Goal: Task Accomplishment & Management: Use online tool/utility

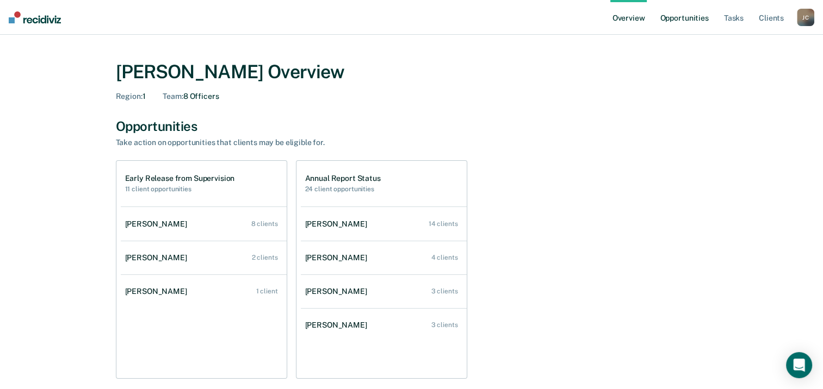
click at [690, 20] on link "Opportunities" at bounding box center [684, 17] width 53 height 35
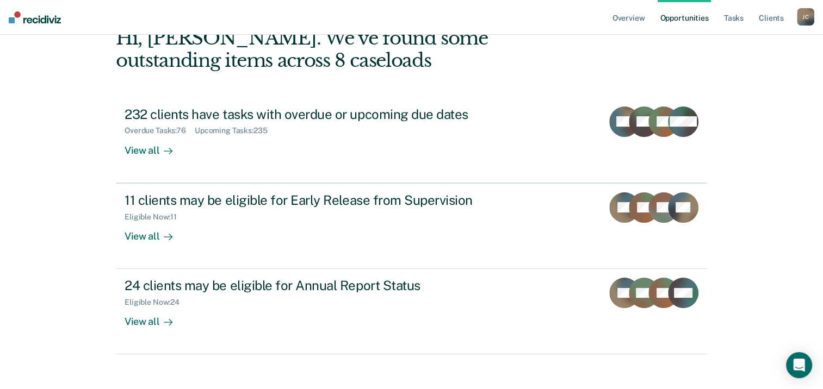
scroll to position [93, 0]
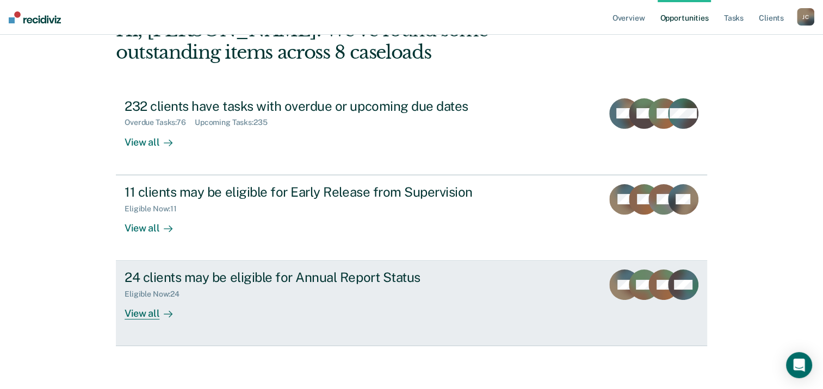
click at [144, 314] on div "View all" at bounding box center [155, 309] width 61 height 21
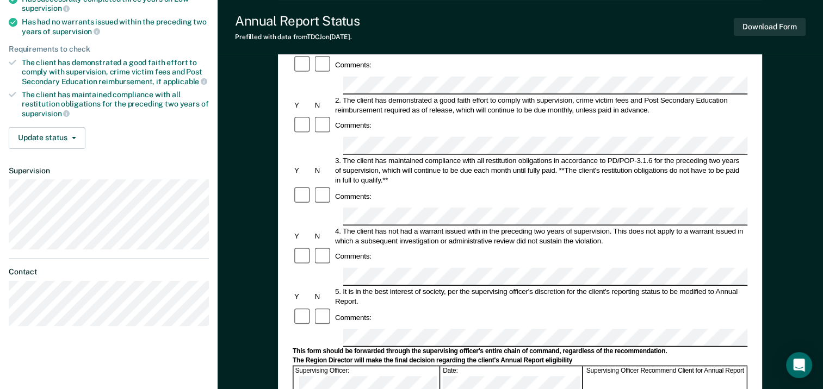
scroll to position [90, 0]
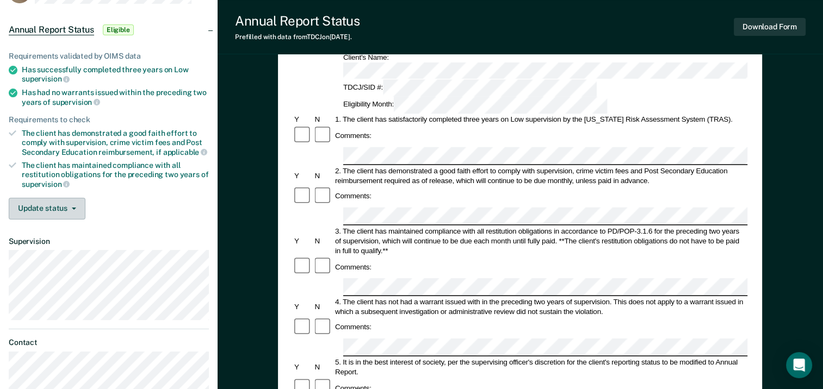
click at [54, 204] on button "Update status" at bounding box center [47, 209] width 77 height 22
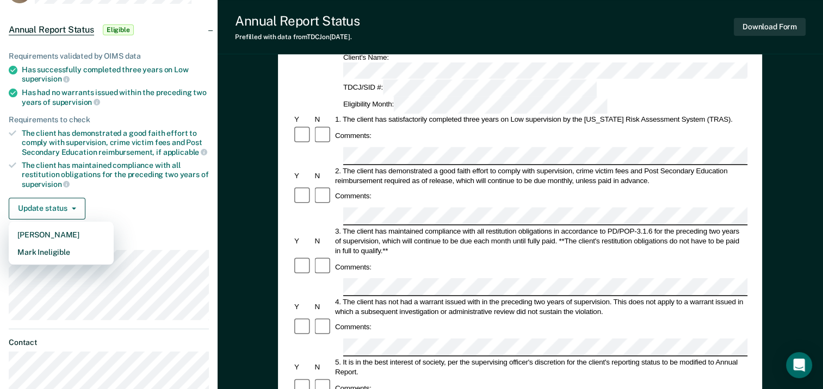
click at [128, 198] on div "Update status [PERSON_NAME] Mark Ineligible" at bounding box center [109, 209] width 200 height 22
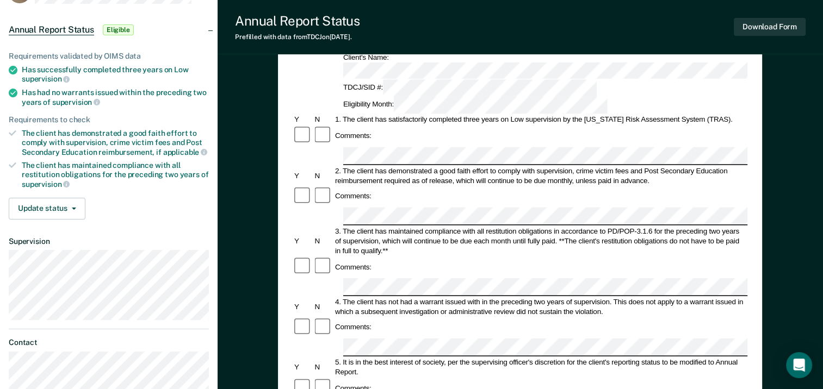
scroll to position [0, 0]
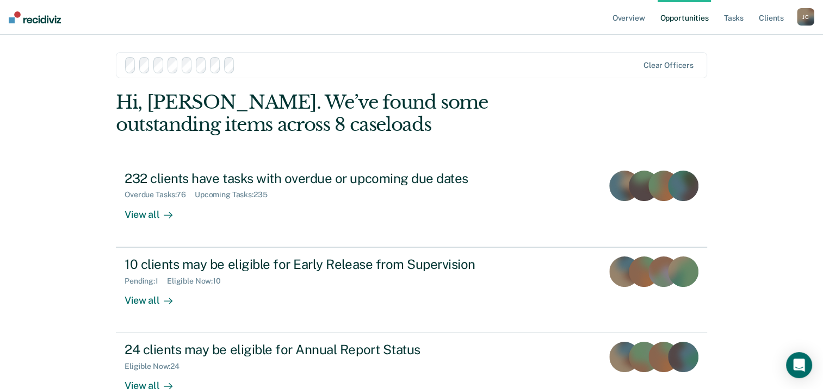
scroll to position [93, 0]
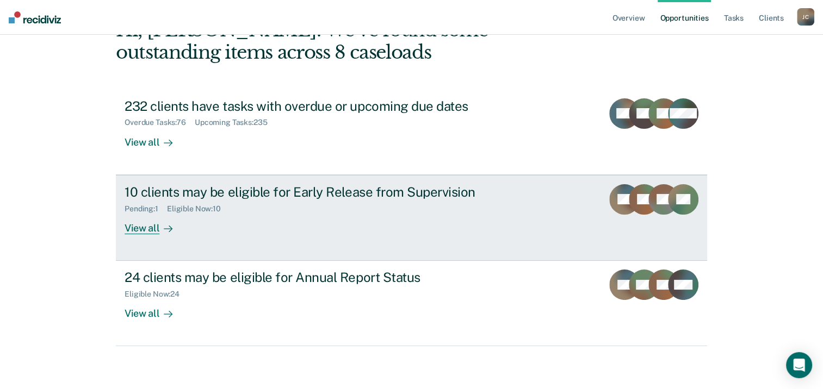
click at [128, 231] on div "View all" at bounding box center [155, 223] width 61 height 21
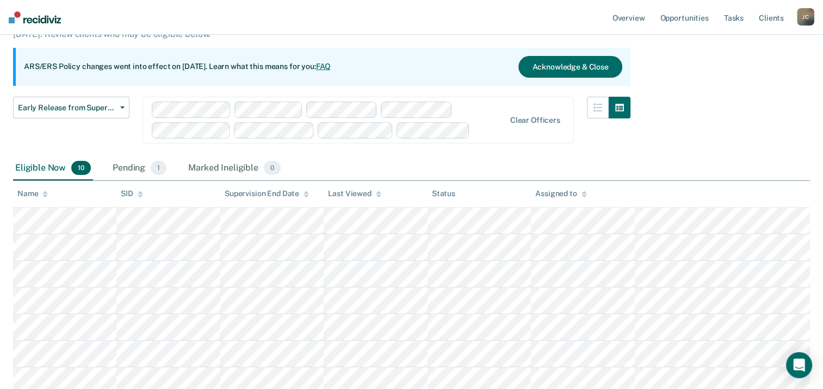
scroll to position [86, 0]
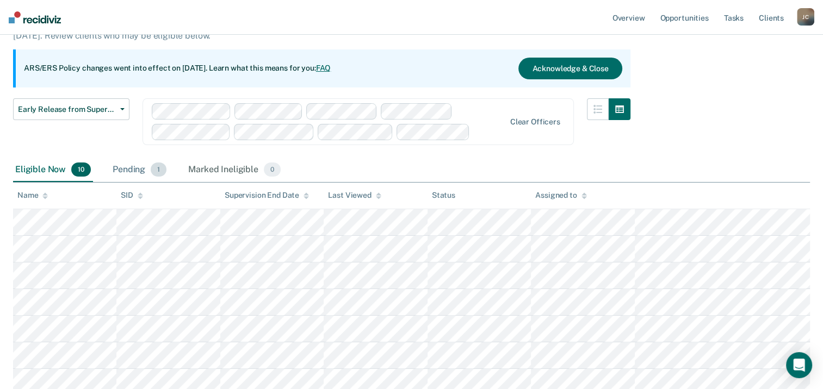
click at [141, 170] on div "Pending 1" at bounding box center [139, 170] width 58 height 24
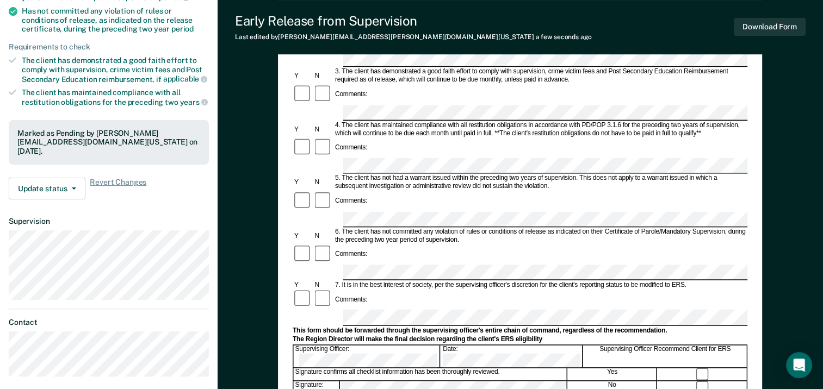
scroll to position [326, 0]
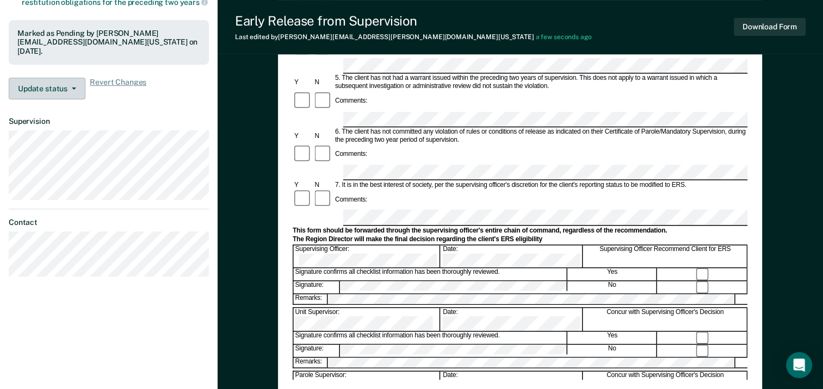
click at [71, 89] on button "Update status" at bounding box center [47, 89] width 77 height 22
click at [67, 82] on button "Update status" at bounding box center [47, 89] width 77 height 22
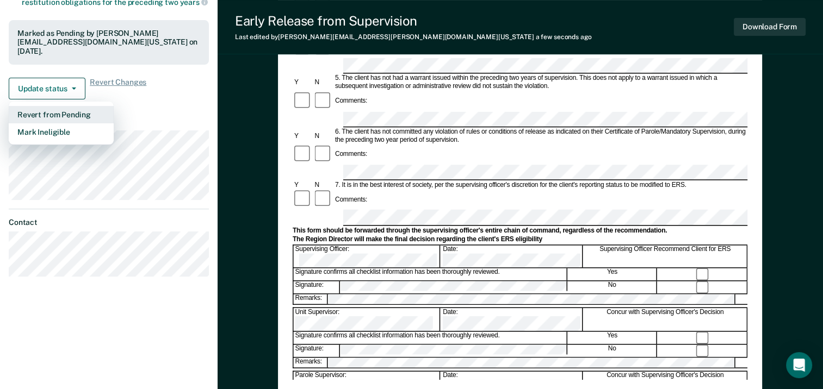
click at [89, 109] on button "Revert from Pending" at bounding box center [61, 114] width 105 height 17
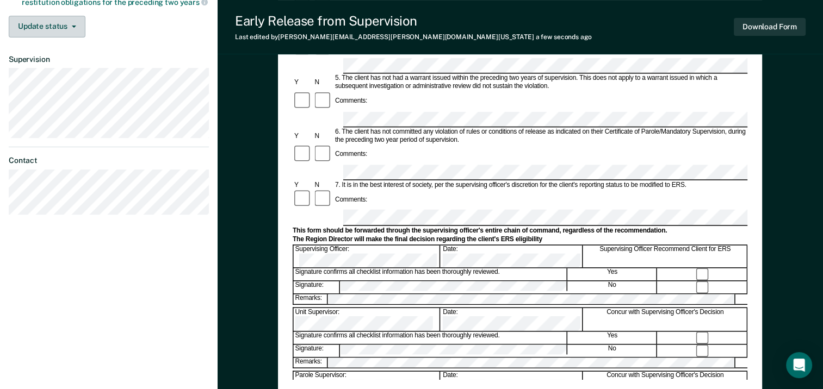
click at [75, 26] on icon "button" at bounding box center [74, 27] width 4 height 2
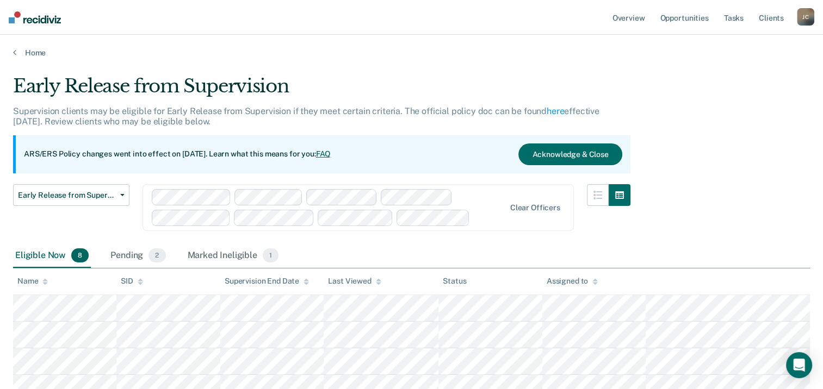
scroll to position [93, 0]
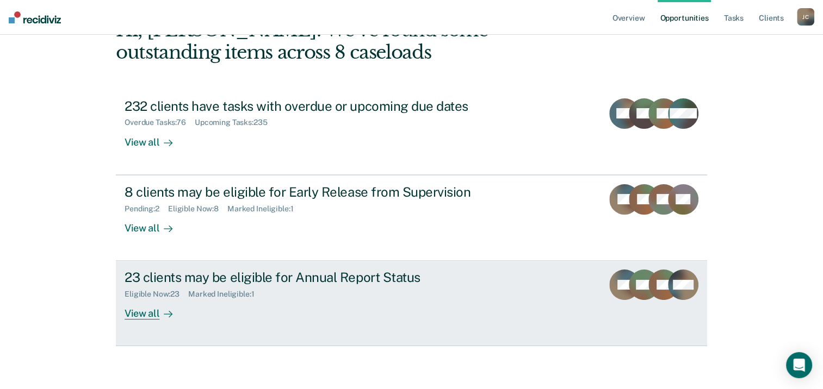
click at [144, 316] on div "View all" at bounding box center [155, 309] width 61 height 21
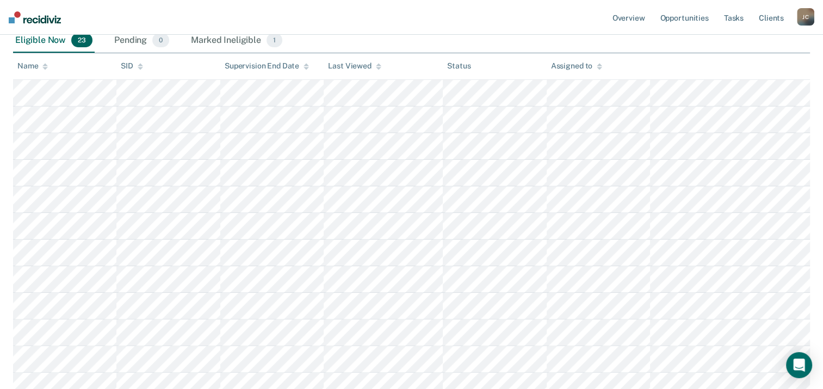
scroll to position [161, 0]
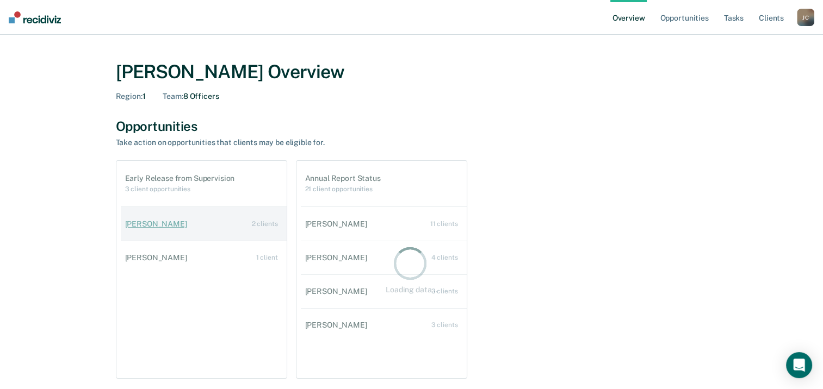
click at [261, 217] on link "[PERSON_NAME] 2 clients" at bounding box center [204, 224] width 166 height 31
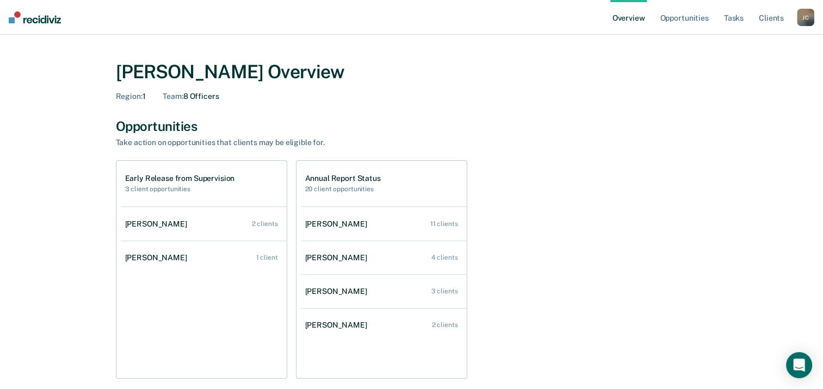
click at [285, 98] on div "Region : 1 Team : 8 Officers" at bounding box center [412, 96] width 592 height 9
click at [376, 109] on div "[PERSON_NAME] Overview Region : 1 Team : 8 Officers" at bounding box center [412, 79] width 592 height 62
click at [702, 22] on link "Opportunities" at bounding box center [684, 17] width 53 height 35
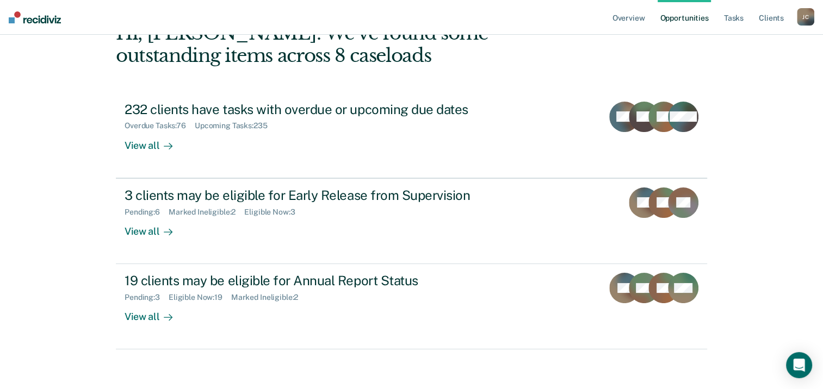
scroll to position [93, 0]
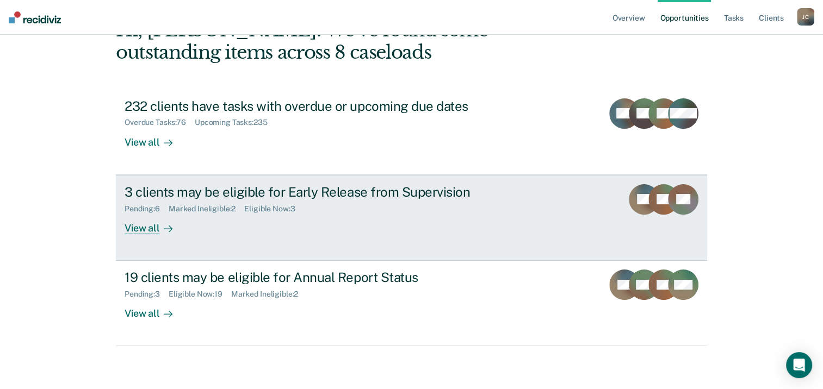
click at [141, 226] on div "View all" at bounding box center [155, 223] width 61 height 21
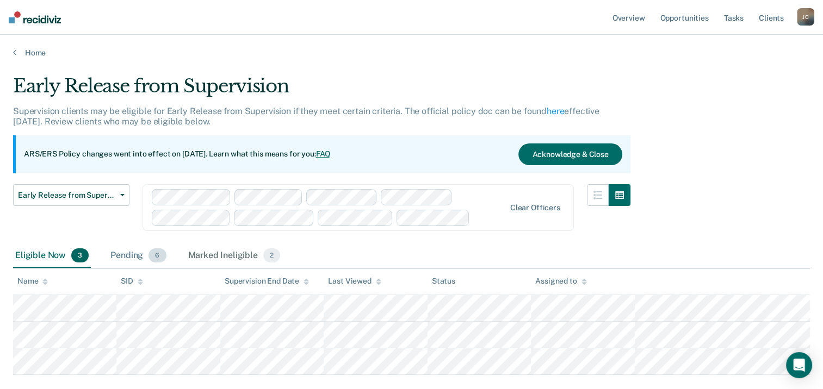
click at [164, 259] on div "Pending 6" at bounding box center [138, 256] width 60 height 24
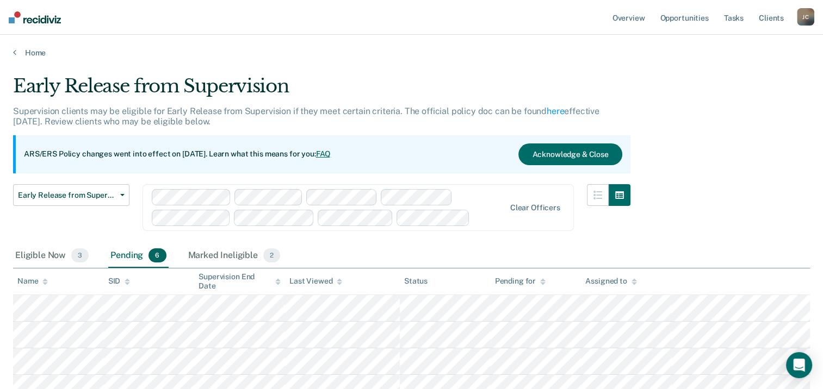
scroll to position [143, 0]
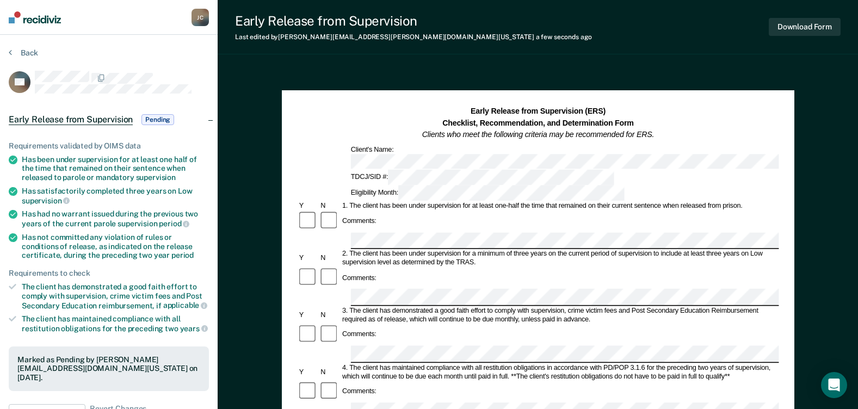
click at [512, 50] on div "Early Release from Supervision Last edited by [PERSON_NAME][EMAIL_ADDRESS][PERS…" at bounding box center [538, 27] width 640 height 54
click at [781, 27] on button "Download Form" at bounding box center [805, 27] width 72 height 18
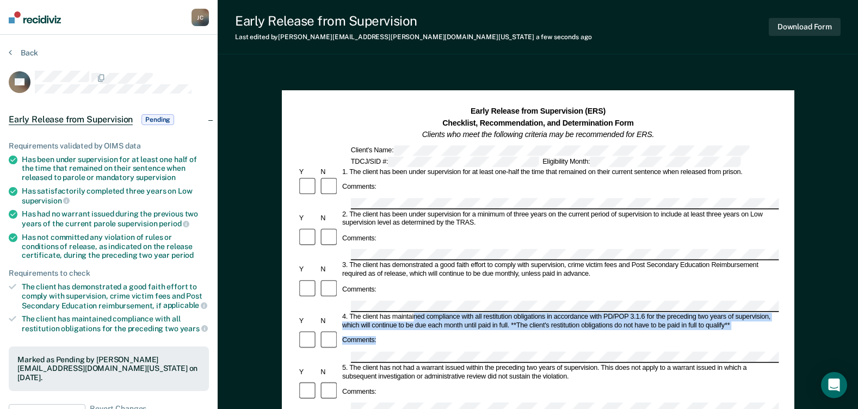
drag, startPoint x: 413, startPoint y: 301, endPoint x: 496, endPoint y: 316, distance: 84.4
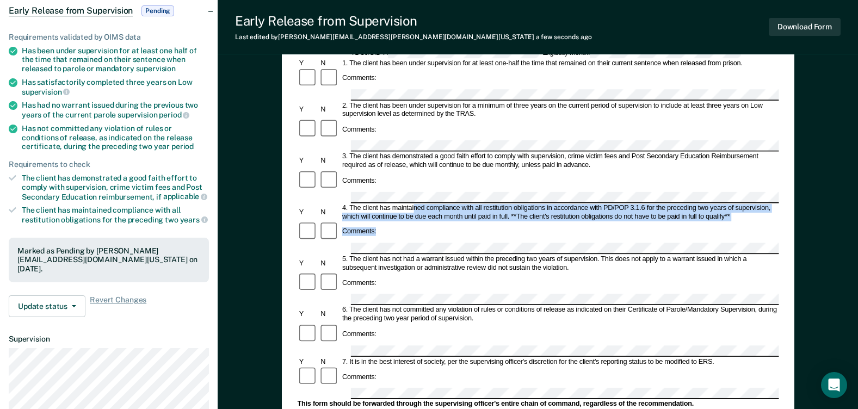
click at [467, 221] on div "Comments:" at bounding box center [537, 232] width 481 height 22
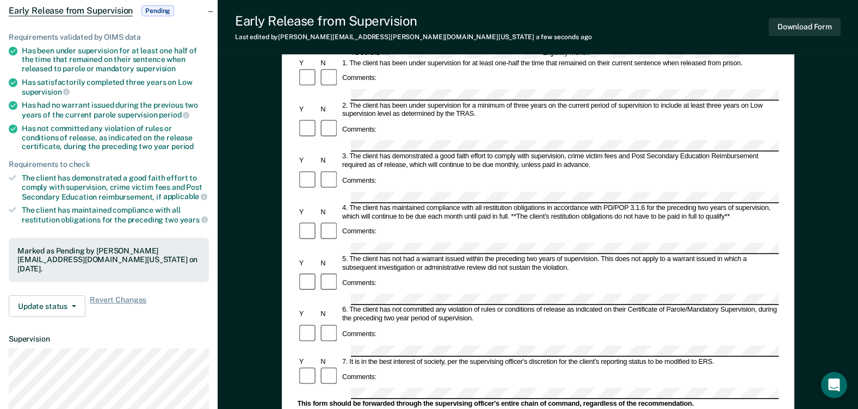
click at [481, 273] on div "Comments:" at bounding box center [537, 284] width 481 height 22
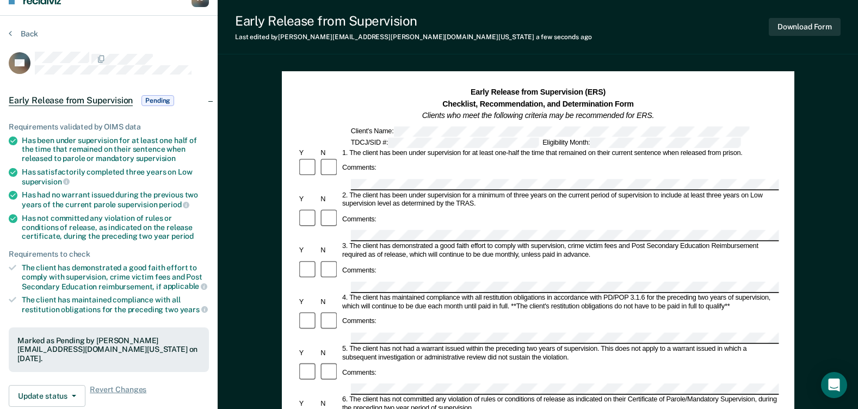
scroll to position [0, 0]
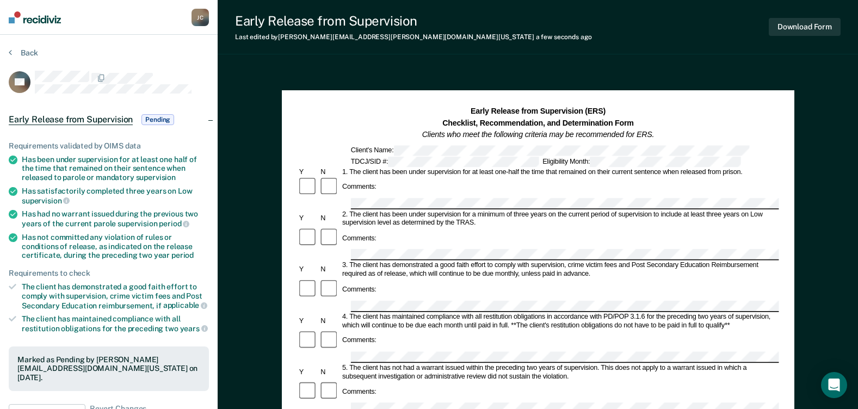
scroll to position [45, 0]
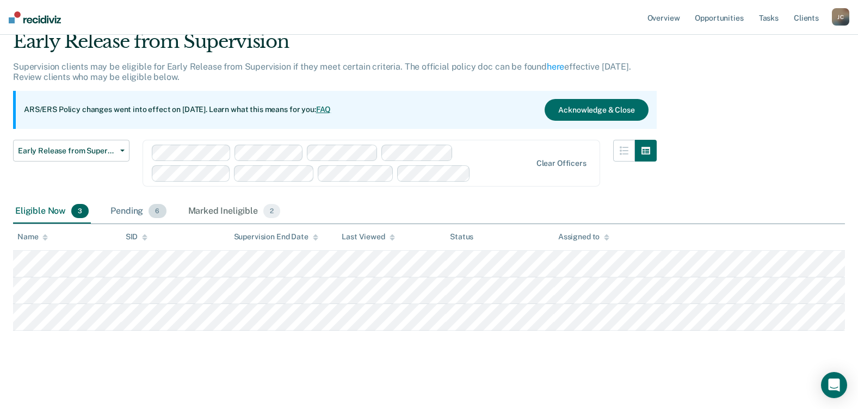
click at [160, 214] on span "6" at bounding box center [157, 211] width 17 height 14
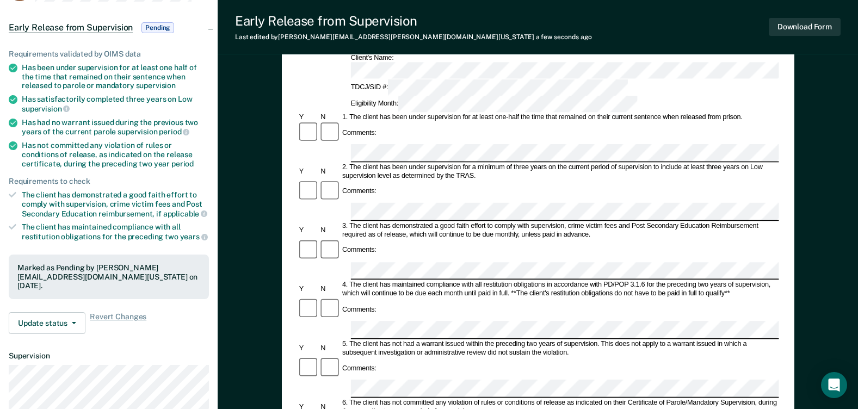
scroll to position [109, 0]
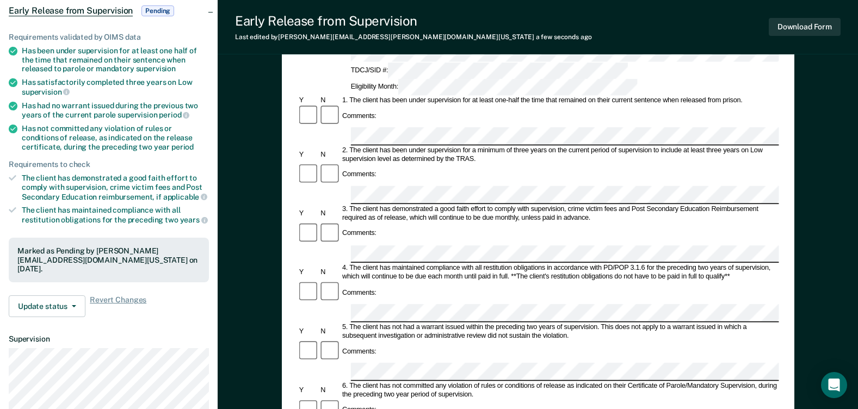
click at [403, 340] on div "Comments:" at bounding box center [537, 351] width 481 height 23
click at [406, 340] on div "Comments:" at bounding box center [537, 351] width 481 height 23
click at [430, 340] on div "Comments:" at bounding box center [537, 351] width 481 height 23
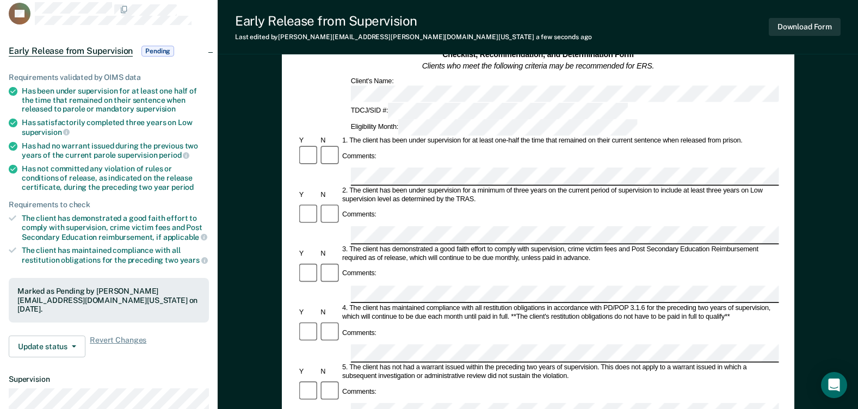
scroll to position [0, 0]
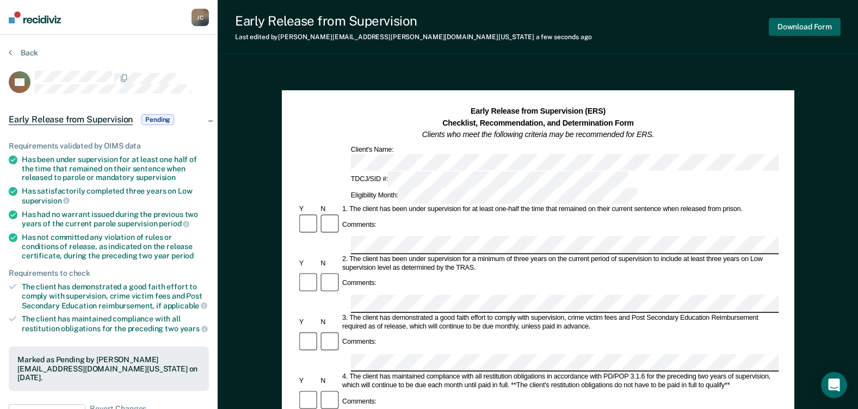
click at [805, 30] on button "Download Form" at bounding box center [805, 27] width 72 height 18
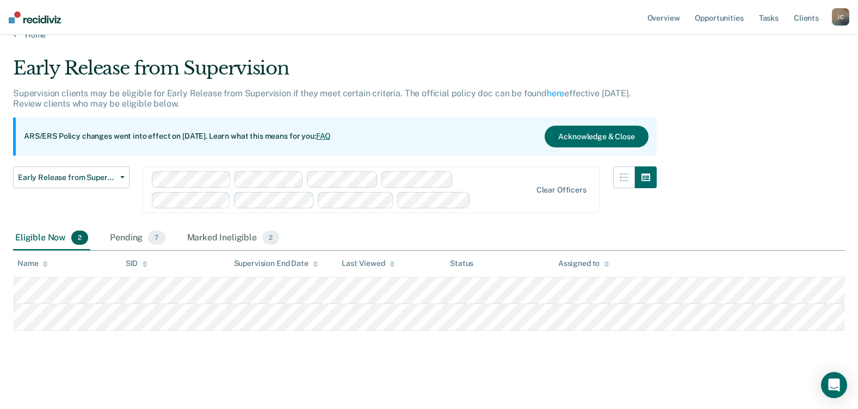
scroll to position [18, 0]
click at [158, 239] on span "7" at bounding box center [156, 238] width 17 height 14
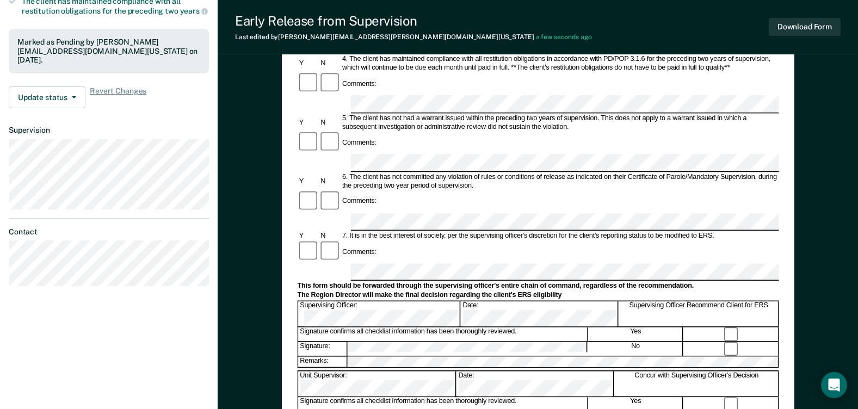
scroll to position [380, 0]
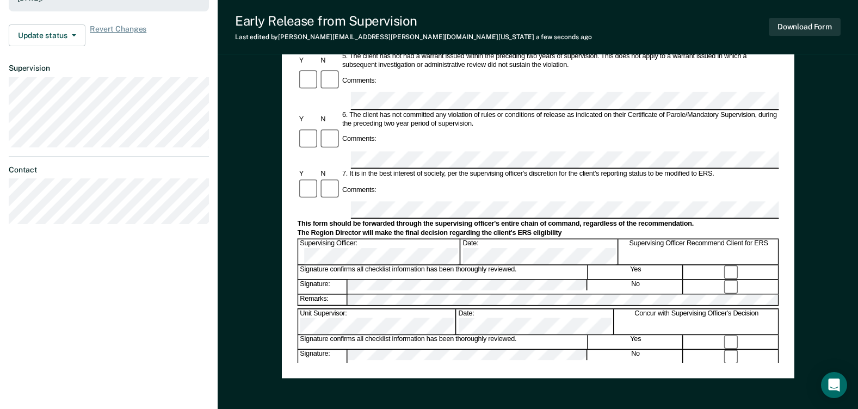
click at [786, 27] on button "Download Form" at bounding box center [805, 27] width 72 height 18
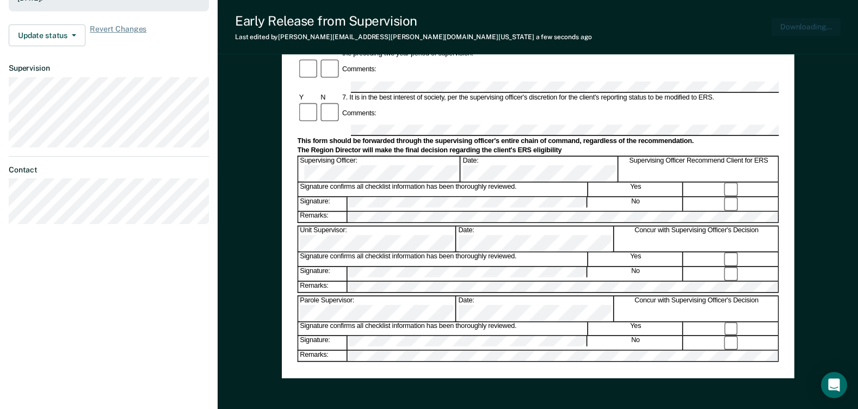
scroll to position [0, 0]
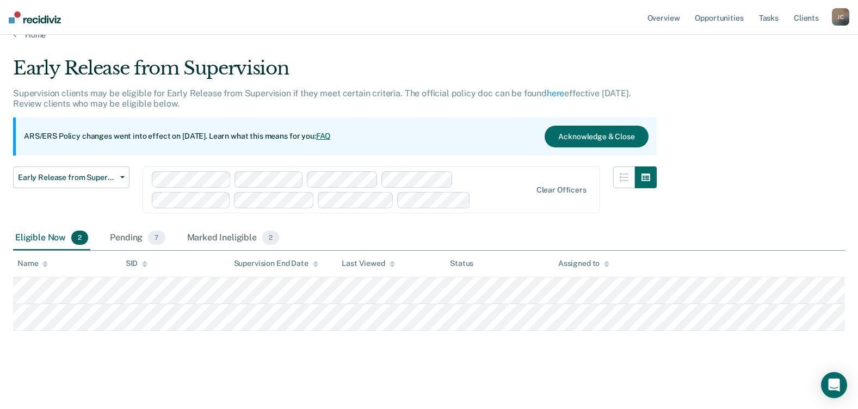
scroll to position [18, 0]
click at [159, 238] on span "7" at bounding box center [156, 238] width 17 height 14
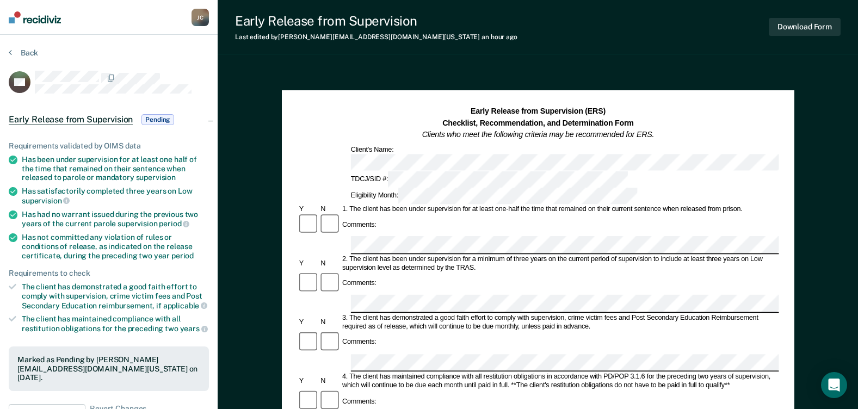
click at [441, 314] on div "3. The client has demonstrated a good faith effort to comply with supervision, …" at bounding box center [560, 322] width 438 height 17
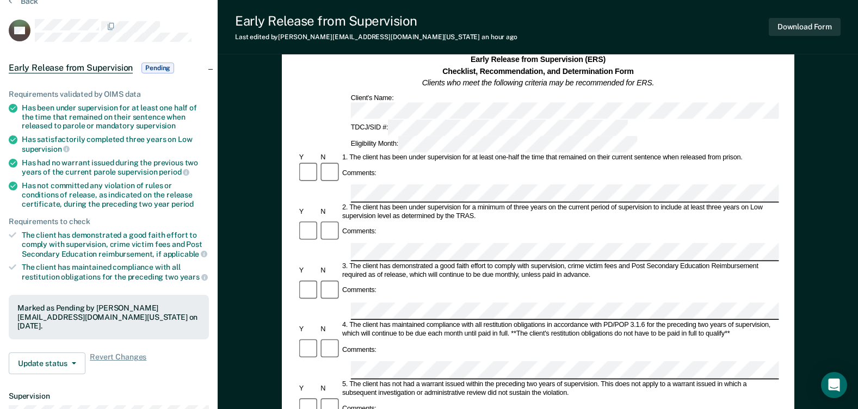
scroll to position [54, 0]
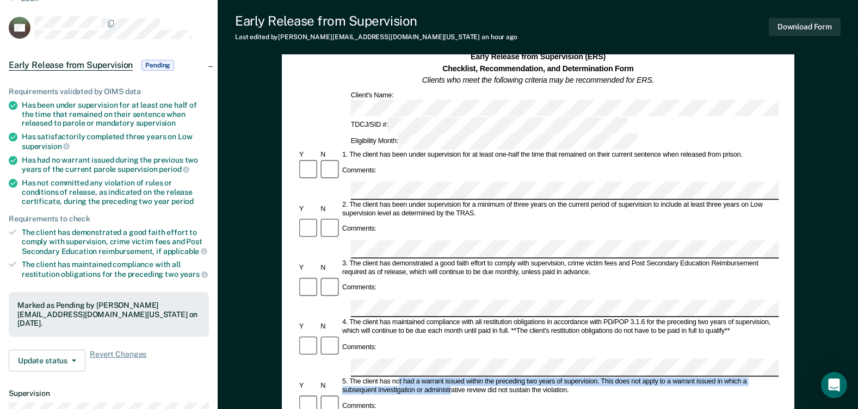
drag, startPoint x: 400, startPoint y: 290, endPoint x: 453, endPoint y: 297, distance: 52.6
click at [453, 378] on div "5. The client has not had a warrant issued within the preceding two years of su…" at bounding box center [560, 386] width 438 height 17
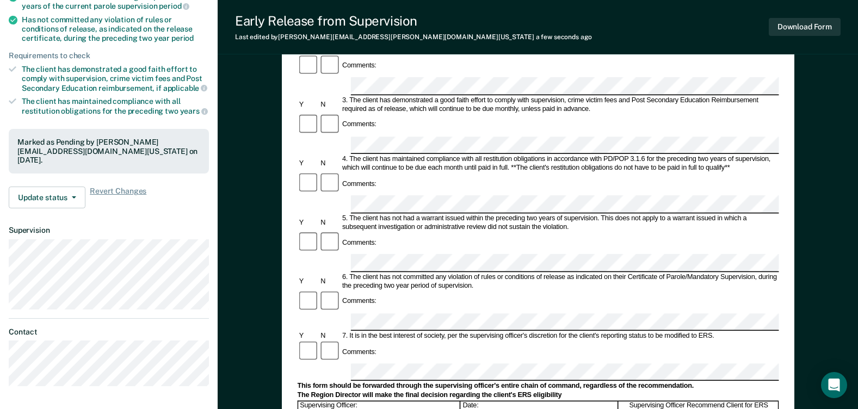
scroll to position [381, 0]
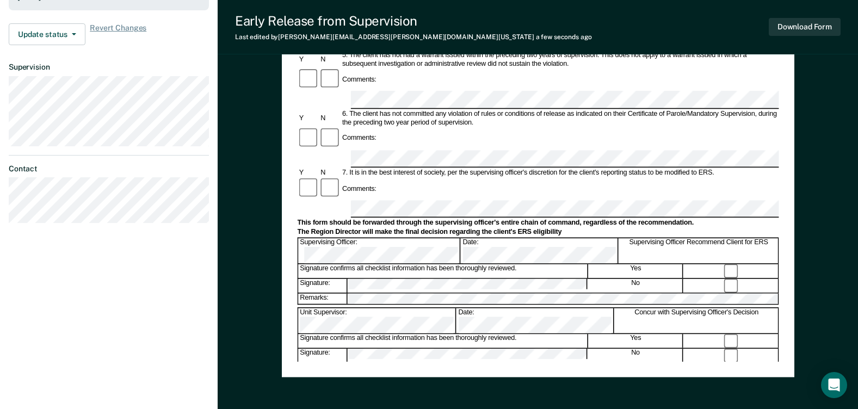
click at [442, 355] on div "Early Release from Supervision (ERS) Checklist, Recommendation, and Determinati…" at bounding box center [537, 43] width 481 height 636
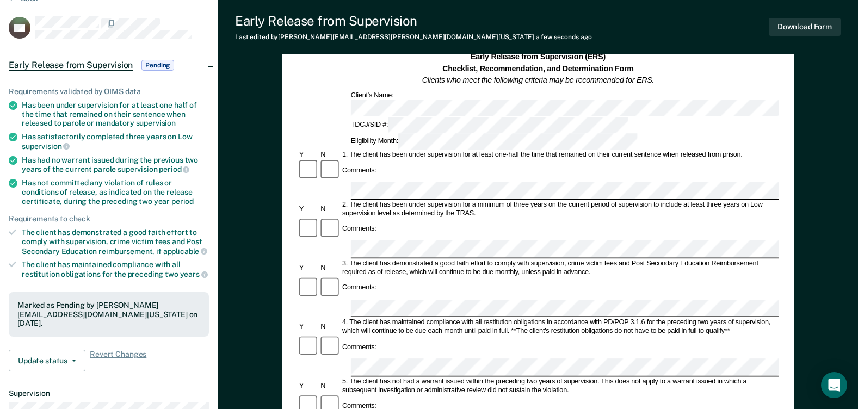
scroll to position [0, 0]
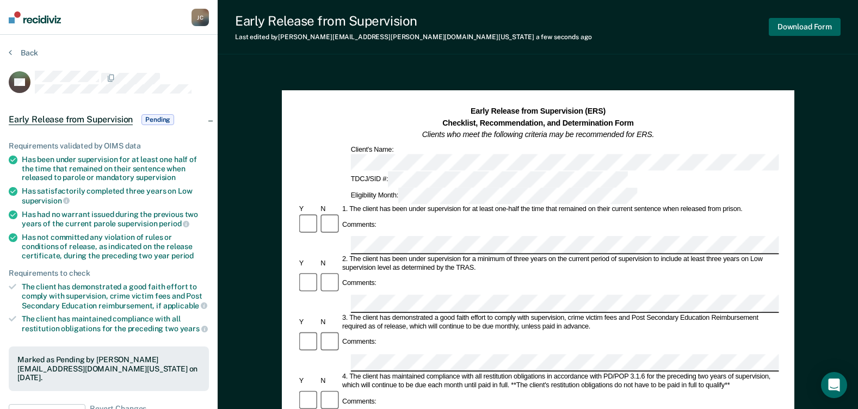
click at [805, 32] on button "Download Form" at bounding box center [805, 27] width 72 height 18
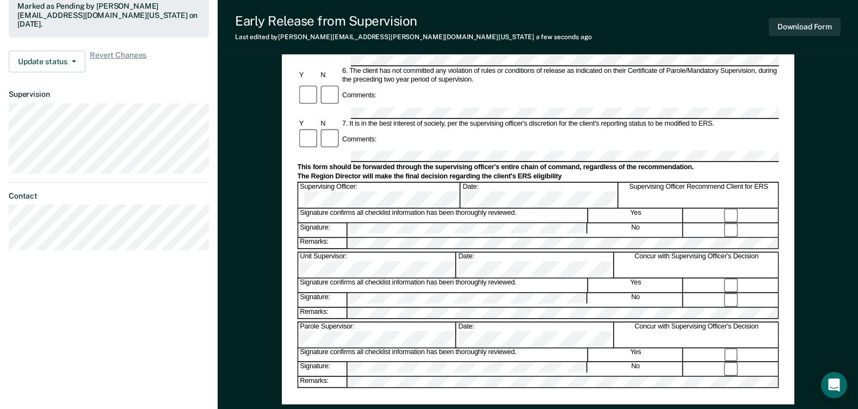
scroll to position [434, 0]
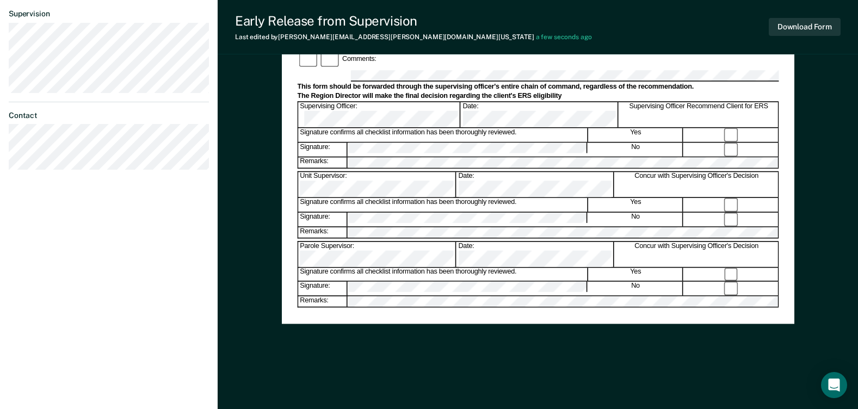
click at [796, 21] on button "Download Form" at bounding box center [805, 27] width 72 height 18
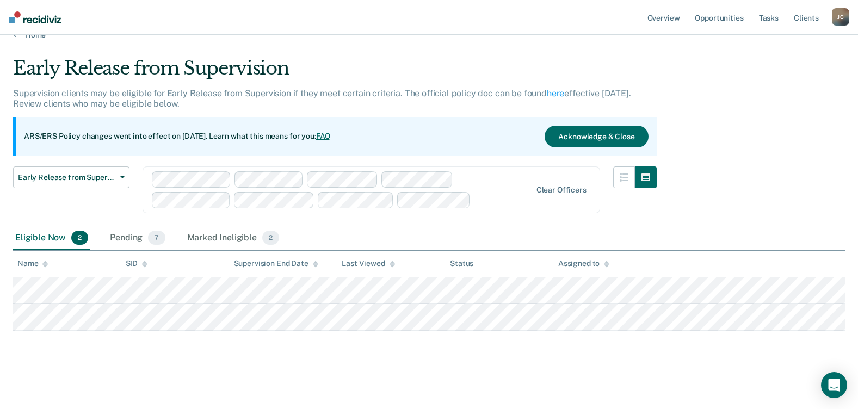
scroll to position [18, 0]
click at [155, 242] on span "7" at bounding box center [156, 238] width 17 height 14
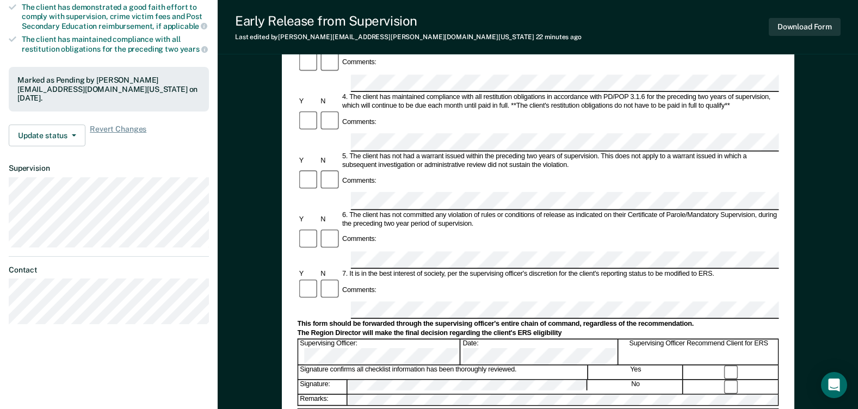
scroll to position [434, 0]
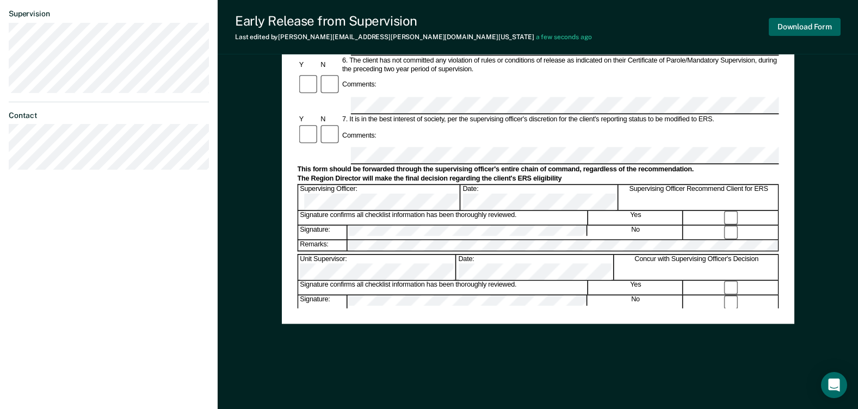
click at [783, 24] on button "Download Form" at bounding box center [805, 27] width 72 height 18
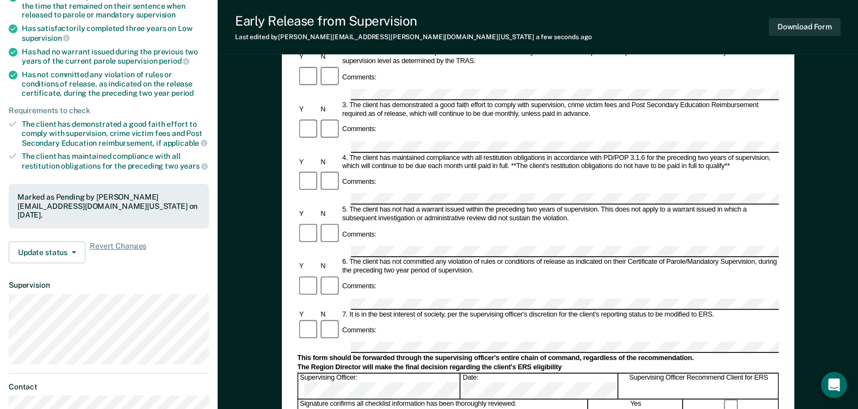
scroll to position [53, 0]
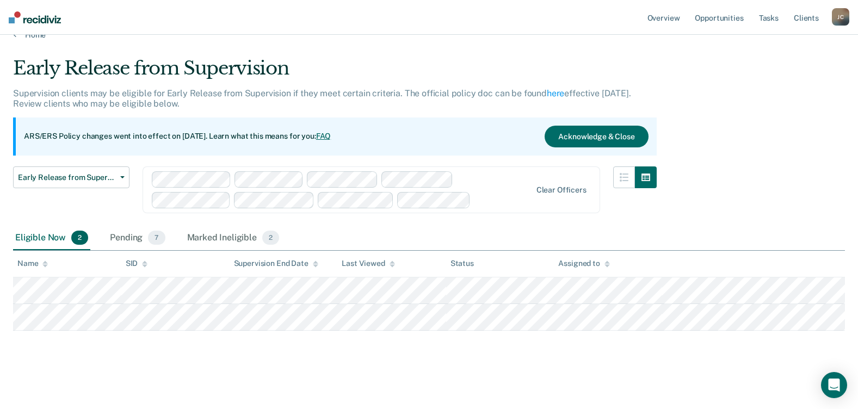
scroll to position [18, 0]
click at [160, 237] on span "7" at bounding box center [156, 238] width 17 height 14
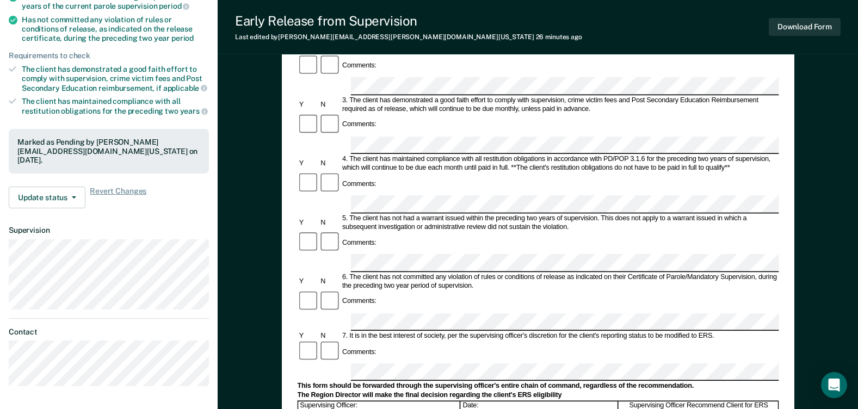
scroll to position [434, 0]
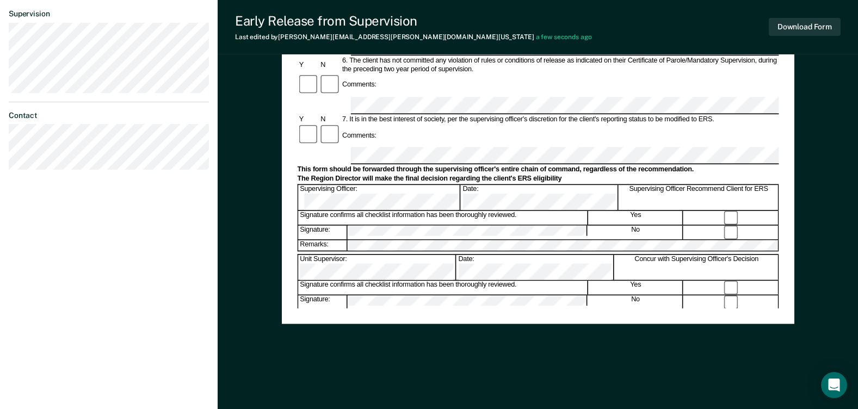
click at [401, 355] on div "Early Release from Supervision (ERS) Checklist, Recommendation, and Determinati…" at bounding box center [538, 21] width 512 height 741
click at [826, 33] on button "Download Form" at bounding box center [805, 27] width 72 height 18
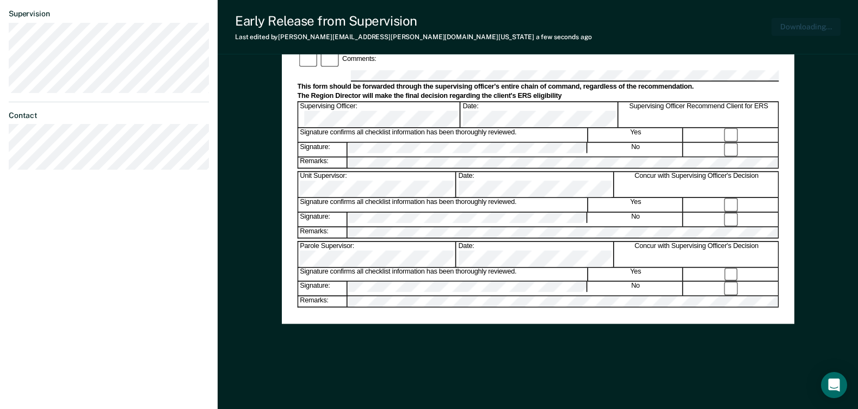
scroll to position [0, 0]
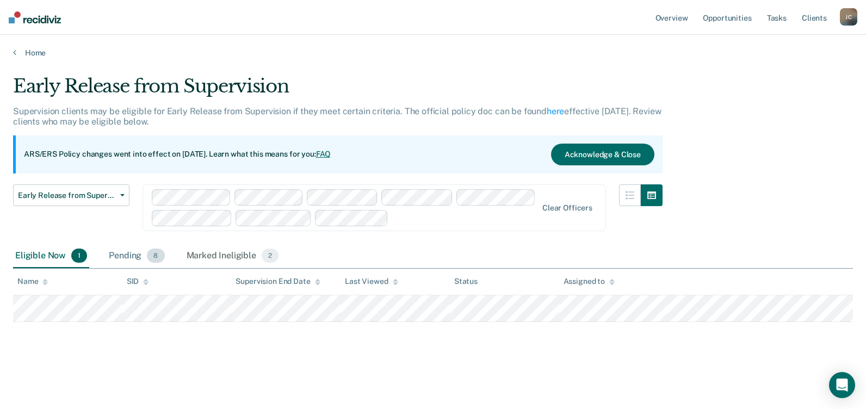
click at [148, 253] on span "8" at bounding box center [155, 256] width 17 height 14
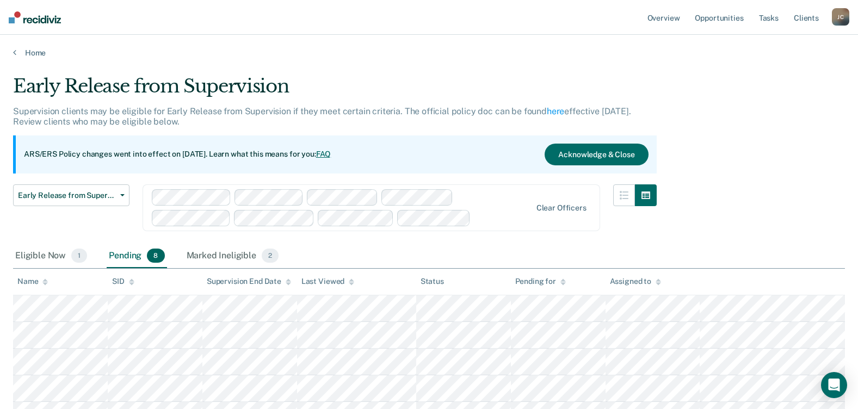
scroll to position [54, 0]
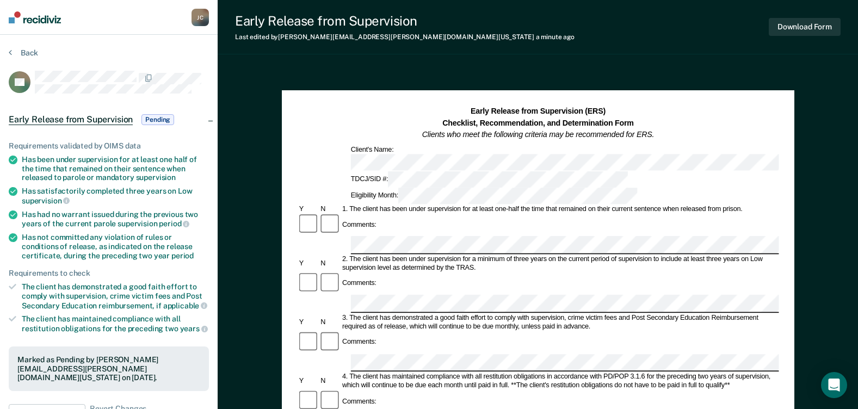
click at [523, 272] on div "Comments:" at bounding box center [537, 283] width 481 height 23
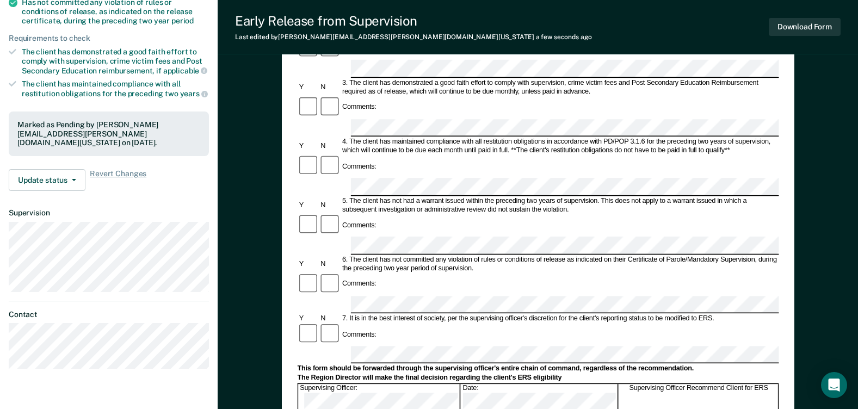
scroll to position [217, 0]
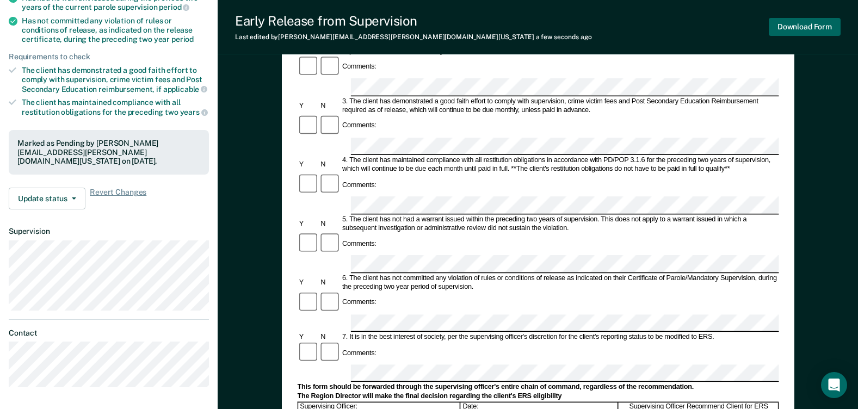
click at [814, 28] on button "Download Form" at bounding box center [805, 27] width 72 height 18
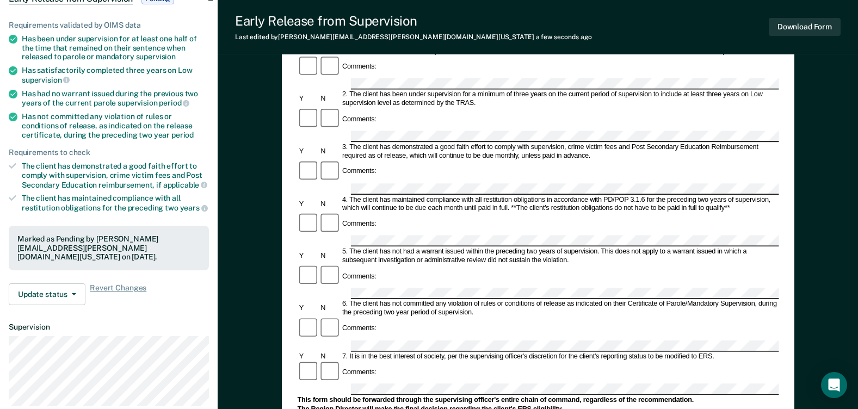
scroll to position [0, 0]
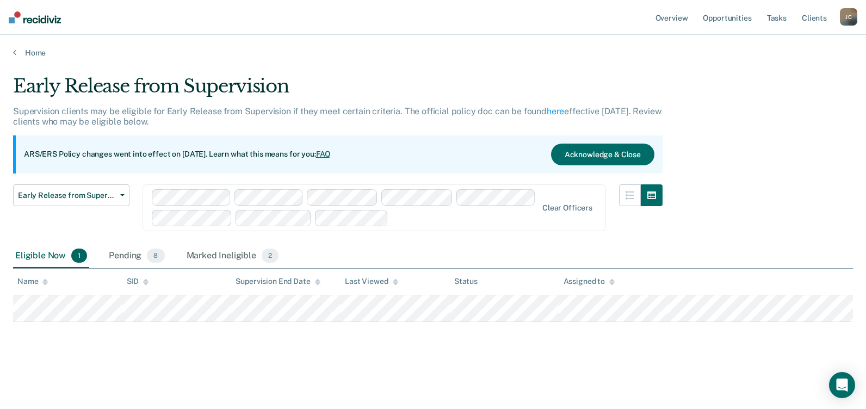
drag, startPoint x: 155, startPoint y: 259, endPoint x: 175, endPoint y: 256, distance: 20.4
click at [155, 259] on span "8" at bounding box center [155, 256] width 17 height 14
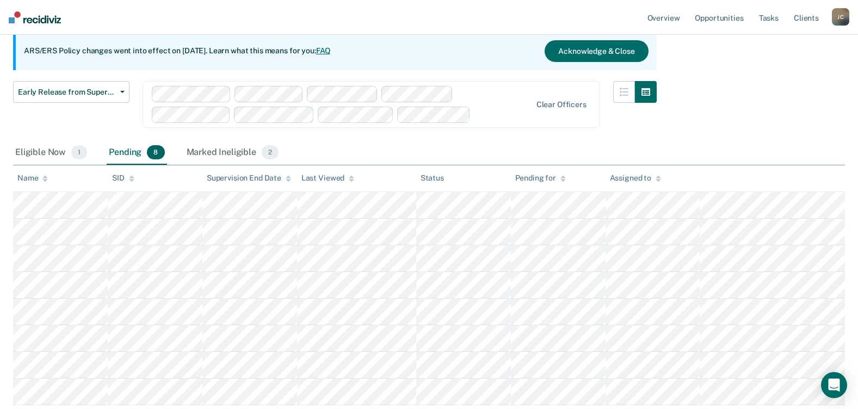
scroll to position [163, 0]
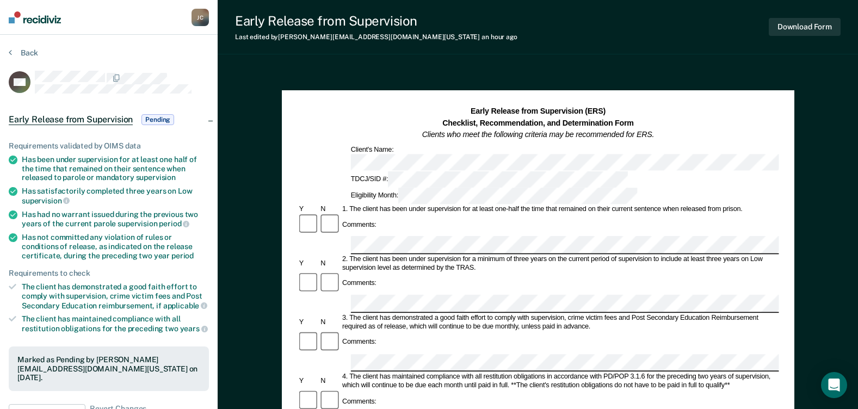
click at [447, 373] on div "4. The client has maintained compliance with all restitution obligations in acc…" at bounding box center [560, 381] width 438 height 17
click at [436, 373] on div "4. The client has maintained compliance with all restitution obligations in acc…" at bounding box center [560, 381] width 438 height 17
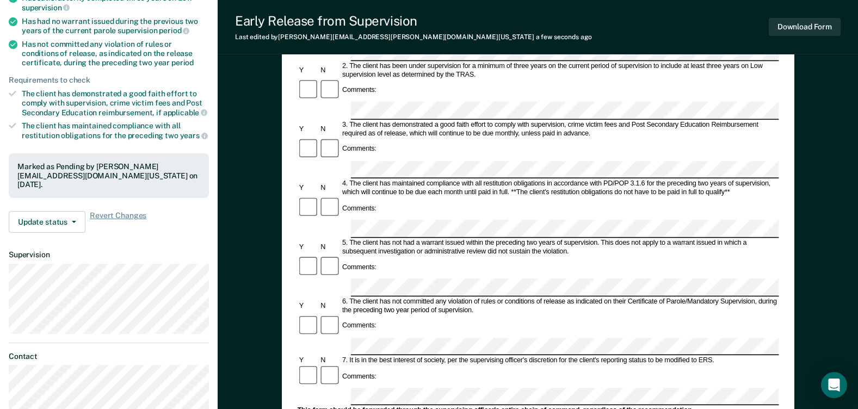
scroll to position [381, 0]
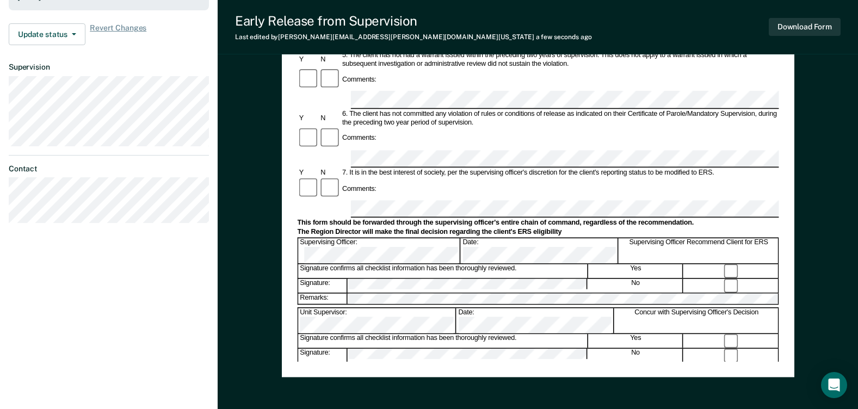
click at [386, 389] on div "Signature confirms all checklist information has been thoroughly reviewed. Yes" at bounding box center [537, 410] width 481 height 15
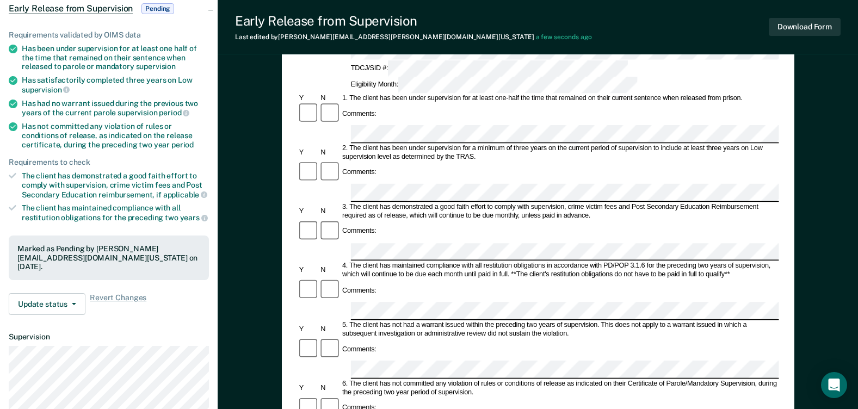
scroll to position [0, 0]
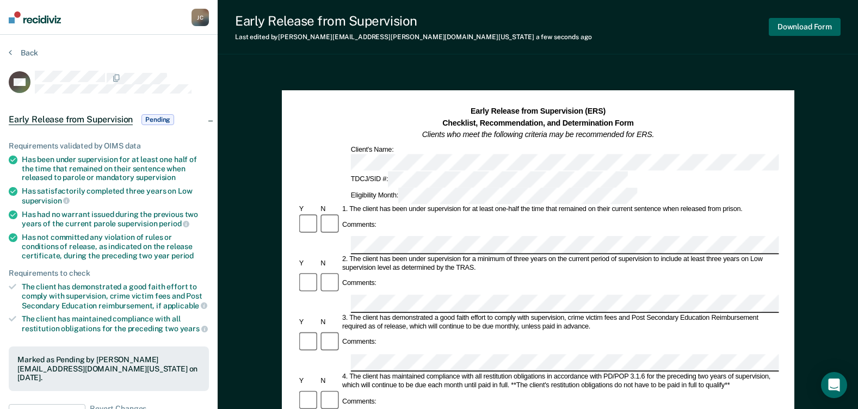
click at [776, 24] on button "Download Form" at bounding box center [805, 27] width 72 height 18
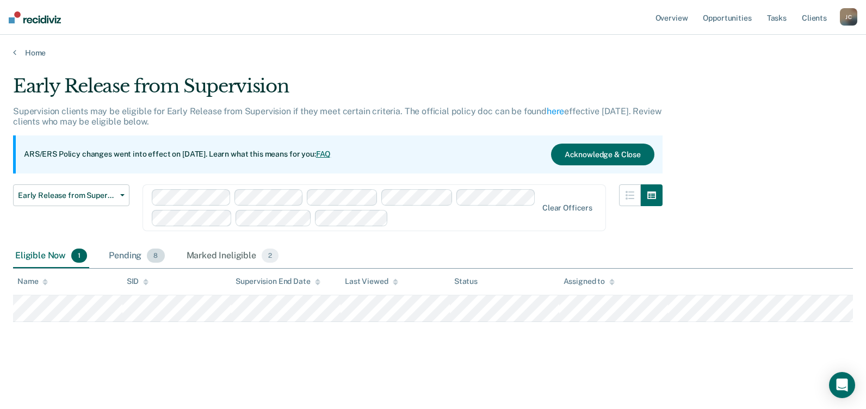
click at [152, 252] on span "8" at bounding box center [155, 256] width 17 height 14
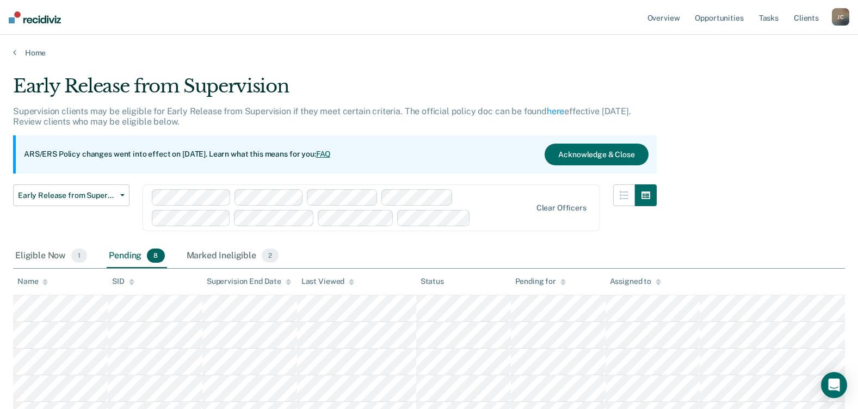
scroll to position [178, 0]
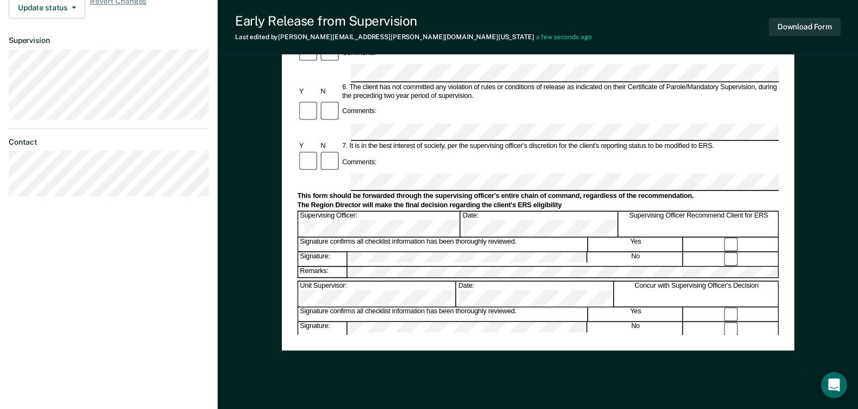
scroll to position [434, 0]
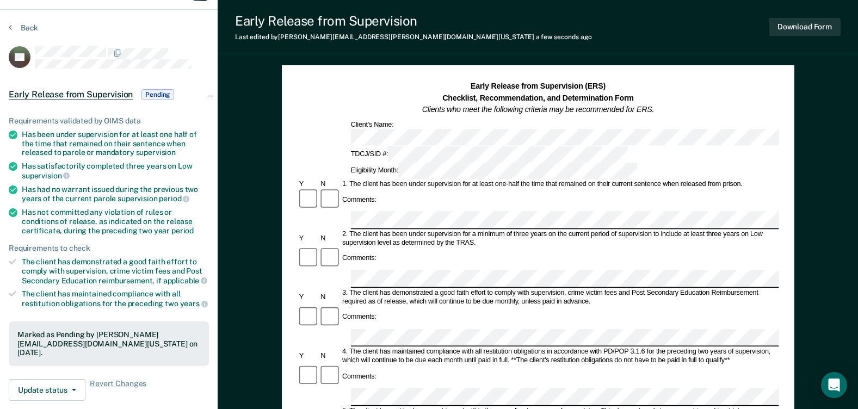
scroll to position [0, 0]
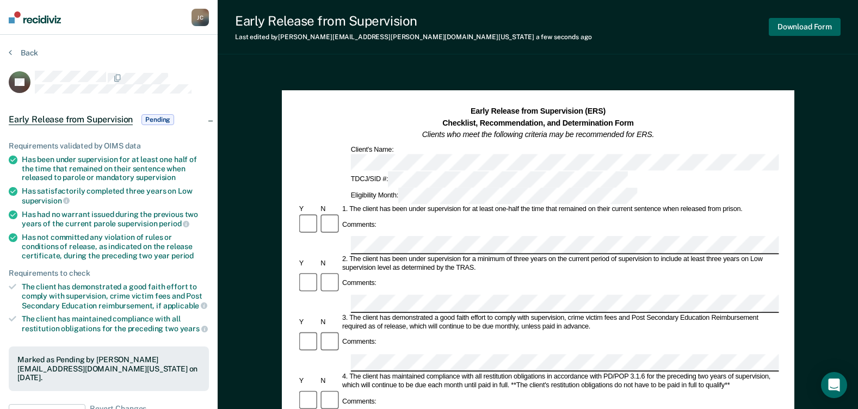
click at [793, 30] on button "Download Form" at bounding box center [805, 27] width 72 height 18
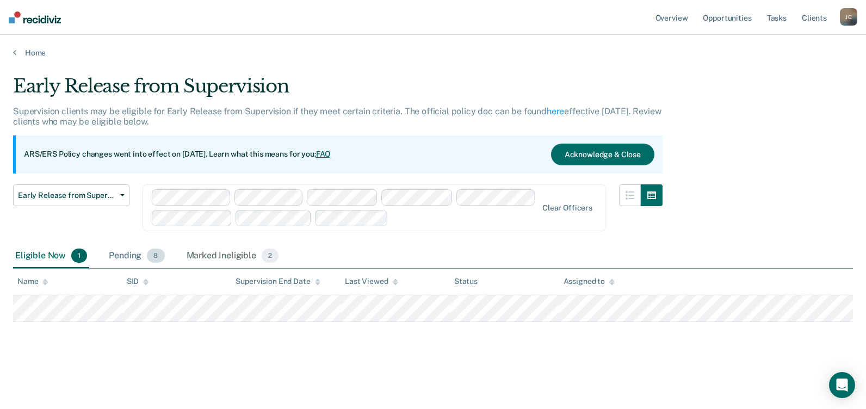
click at [152, 254] on span "8" at bounding box center [155, 256] width 17 height 14
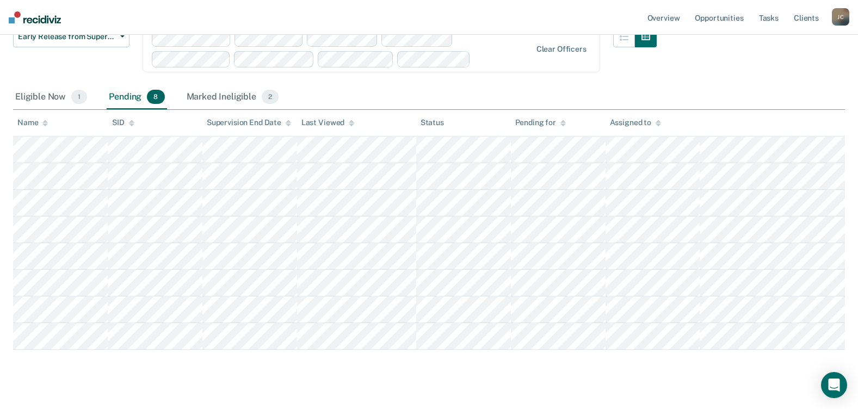
scroll to position [163, 0]
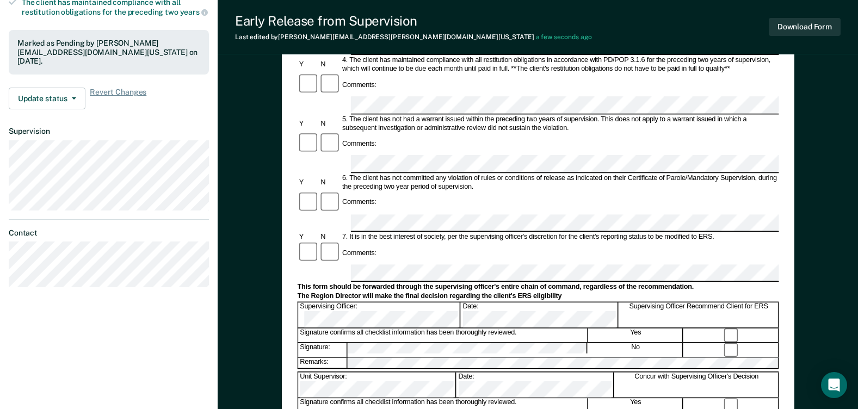
scroll to position [272, 0]
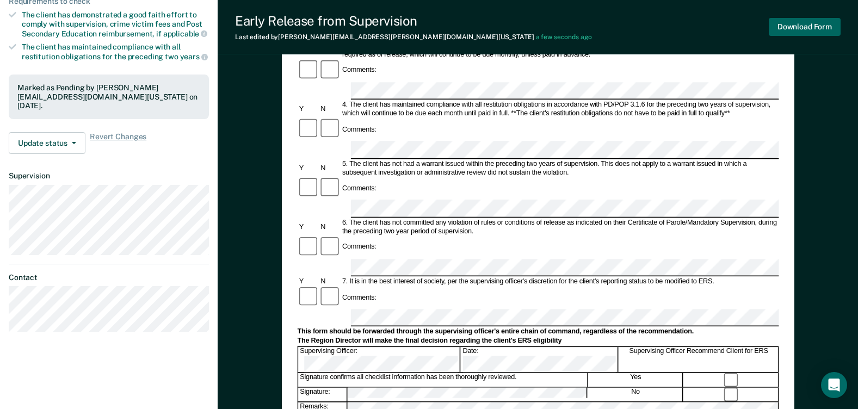
click at [792, 29] on button "Download Form" at bounding box center [805, 27] width 72 height 18
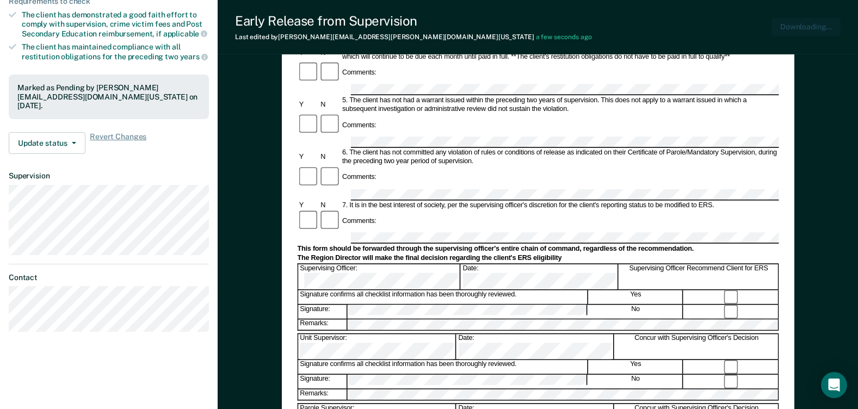
scroll to position [0, 0]
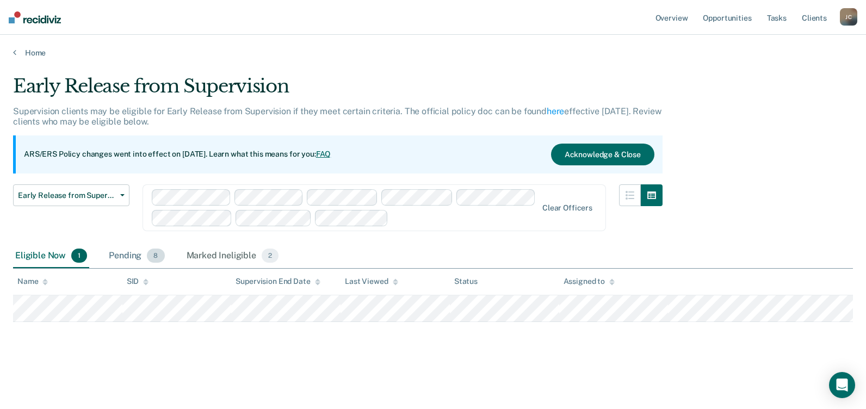
click at [156, 259] on span "8" at bounding box center [155, 256] width 17 height 14
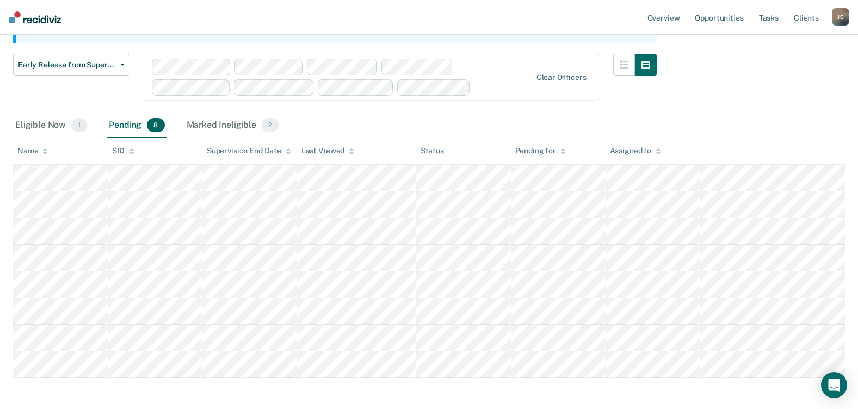
scroll to position [178, 0]
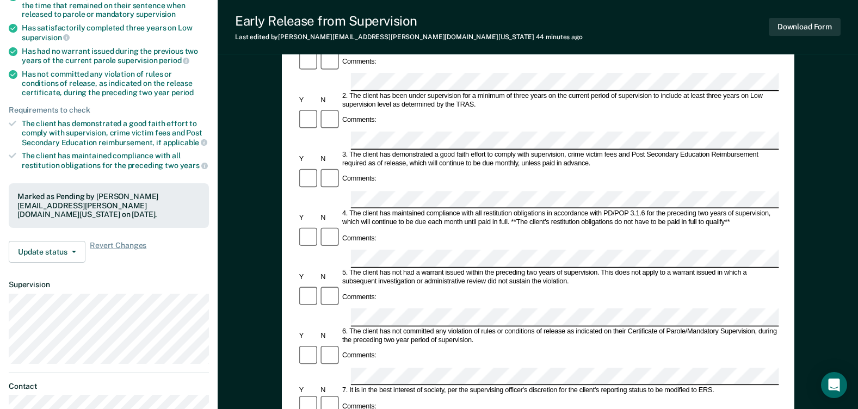
scroll to position [326, 0]
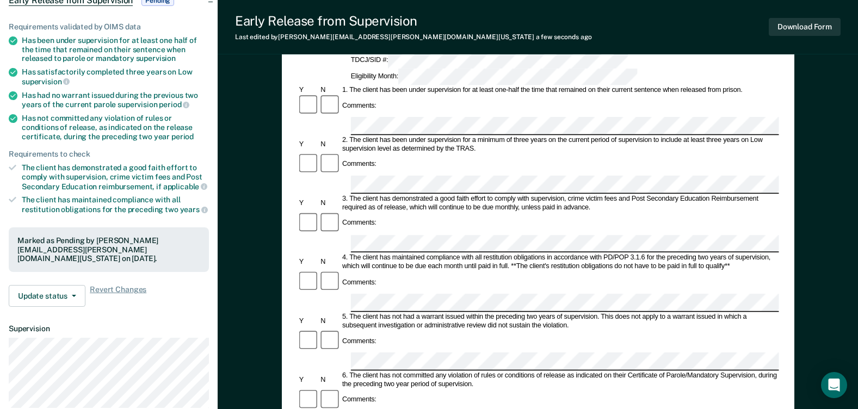
scroll to position [218, 0]
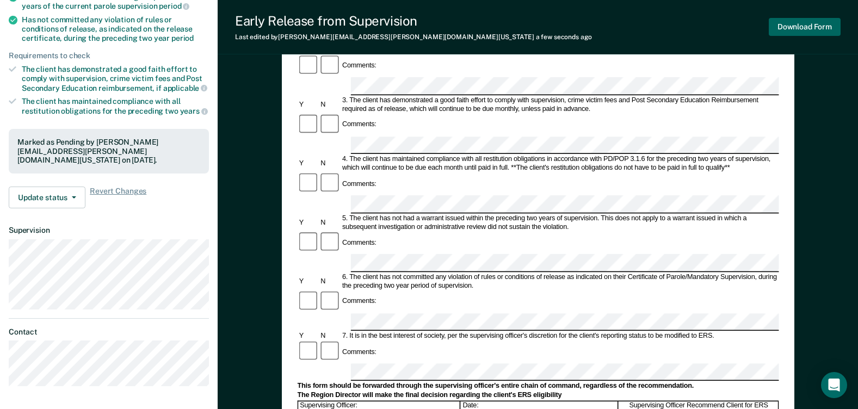
click at [814, 28] on button "Download Form" at bounding box center [805, 27] width 72 height 18
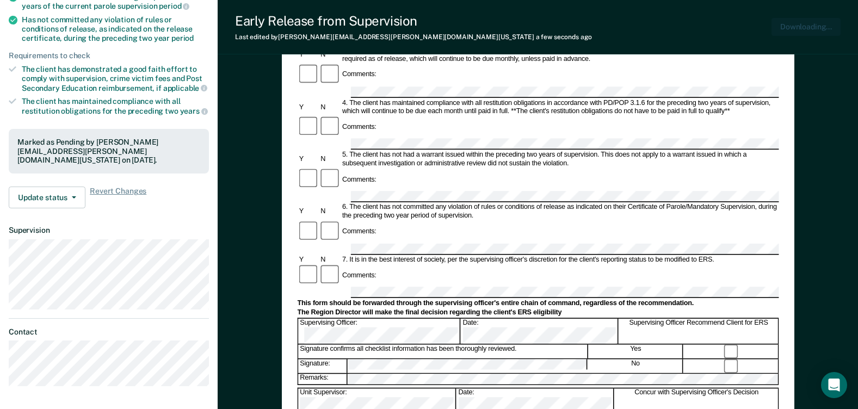
scroll to position [0, 0]
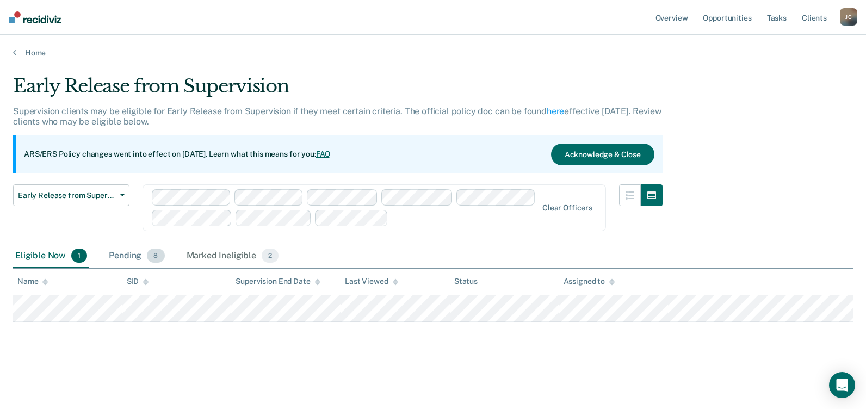
click at [156, 253] on span "8" at bounding box center [155, 256] width 17 height 14
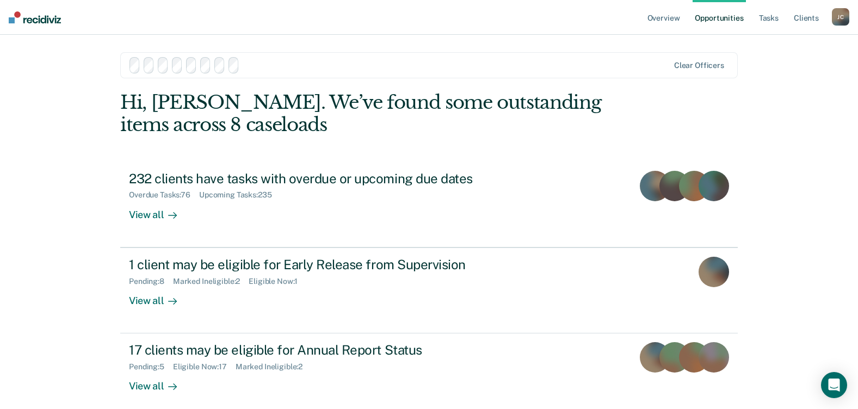
scroll to position [74, 0]
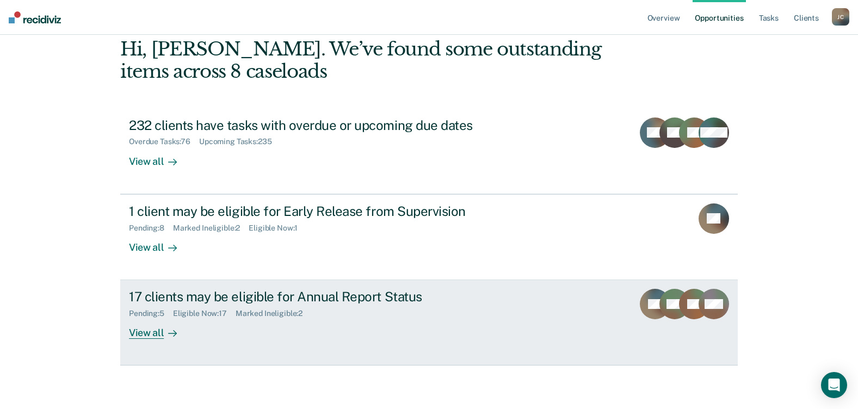
click at [141, 333] on div "View all" at bounding box center [159, 328] width 61 height 21
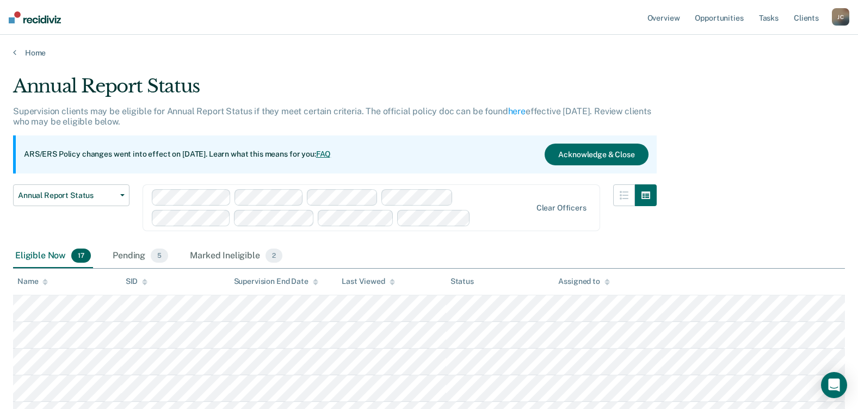
click at [385, 246] on div "Eligible Now 17 Pending 5 Marked Ineligible 2" at bounding box center [429, 256] width 832 height 24
click at [157, 258] on span "5" at bounding box center [159, 256] width 17 height 14
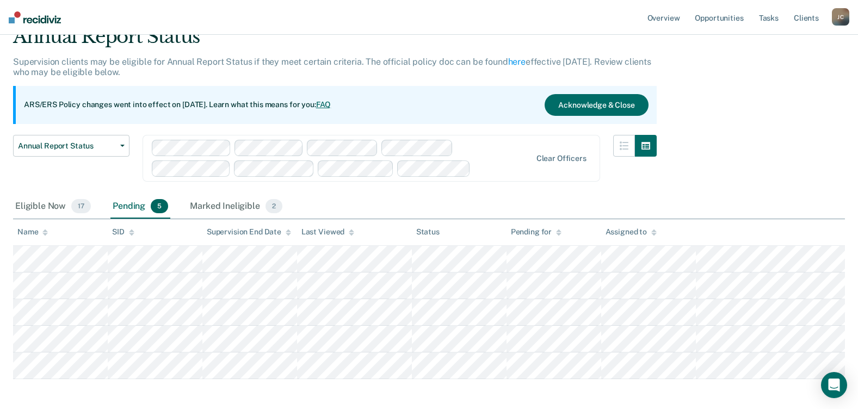
scroll to position [98, 0]
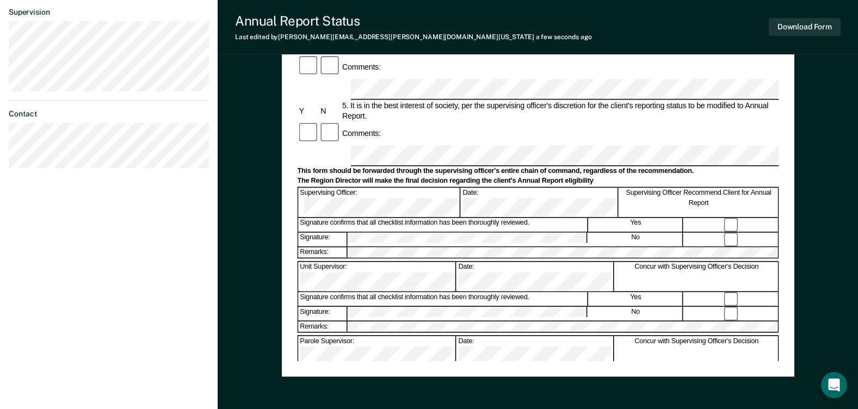
scroll to position [434, 0]
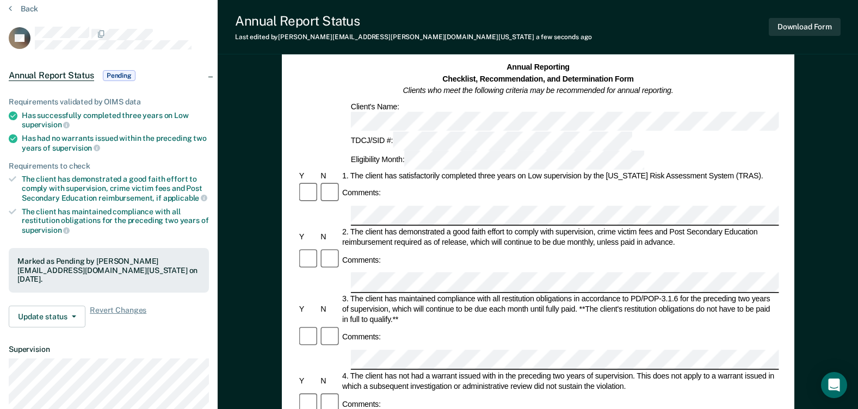
scroll to position [0, 0]
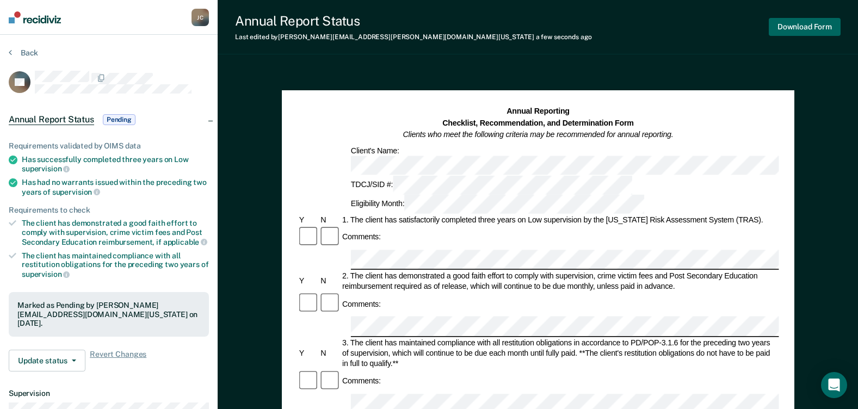
click at [778, 26] on button "Download Form" at bounding box center [805, 27] width 72 height 18
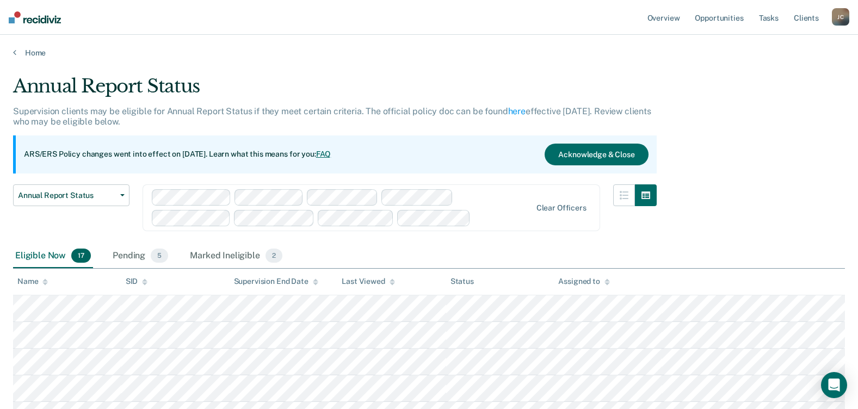
scroll to position [98, 0]
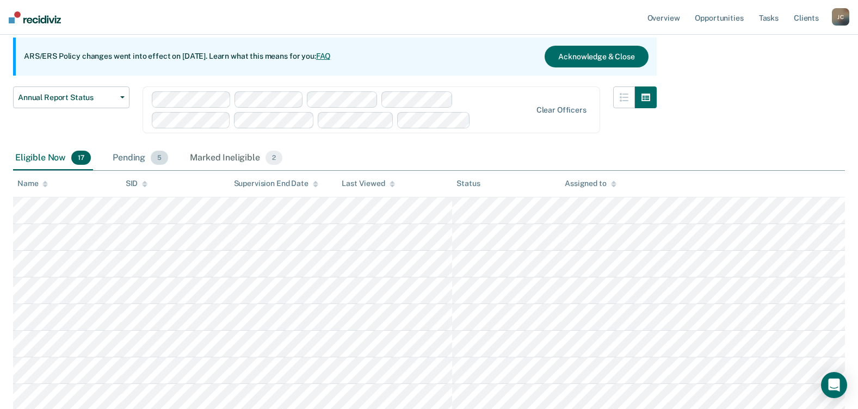
click at [152, 156] on span "5" at bounding box center [159, 158] width 17 height 14
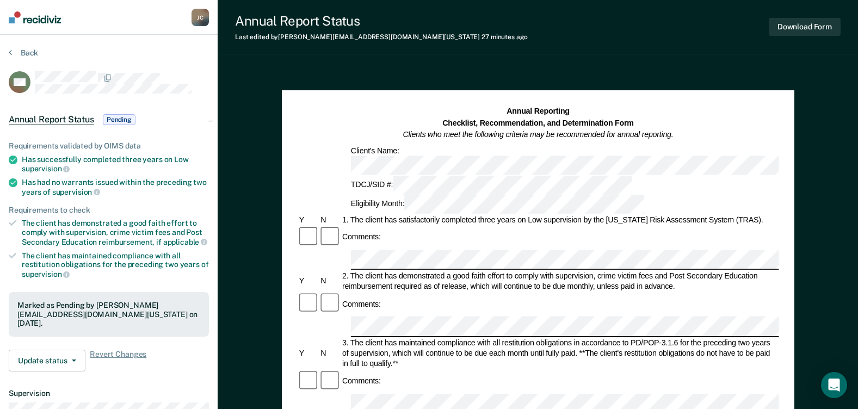
scroll to position [109, 0]
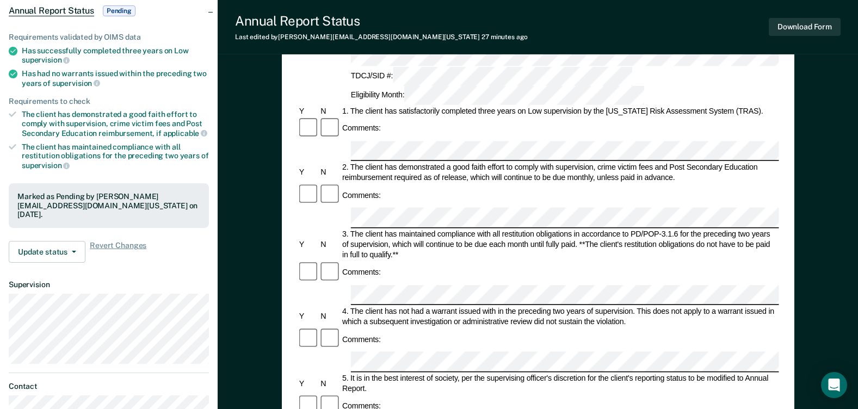
click at [387, 389] on div "Comments:" at bounding box center [537, 405] width 481 height 23
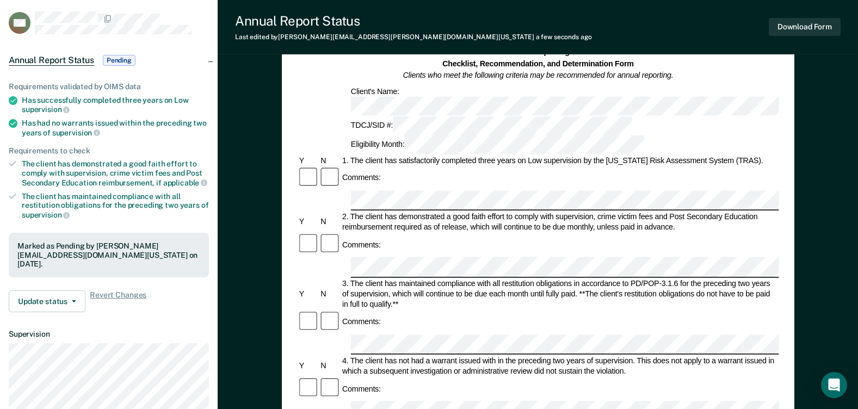
scroll to position [0, 0]
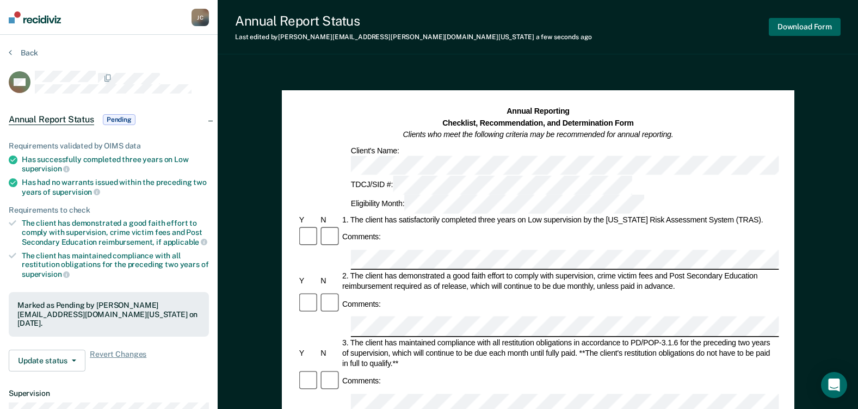
click at [782, 30] on button "Download Form" at bounding box center [805, 27] width 72 height 18
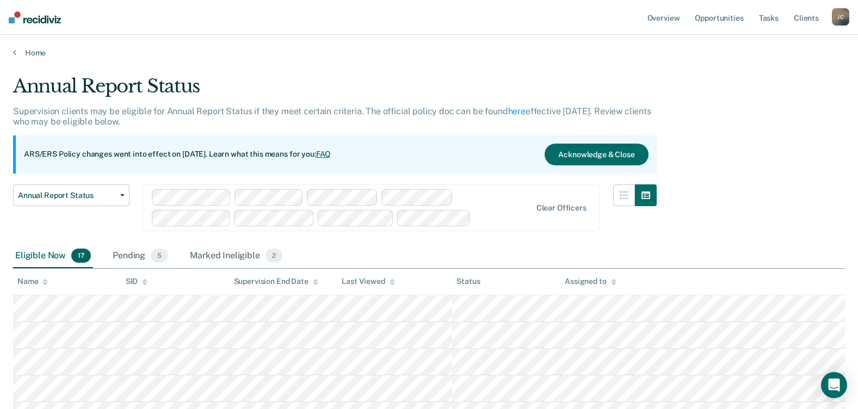
scroll to position [98, 0]
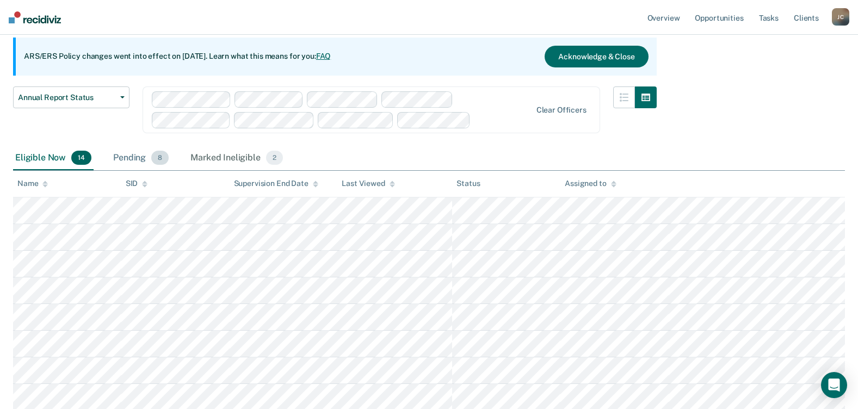
click at [158, 154] on span "8" at bounding box center [159, 158] width 17 height 14
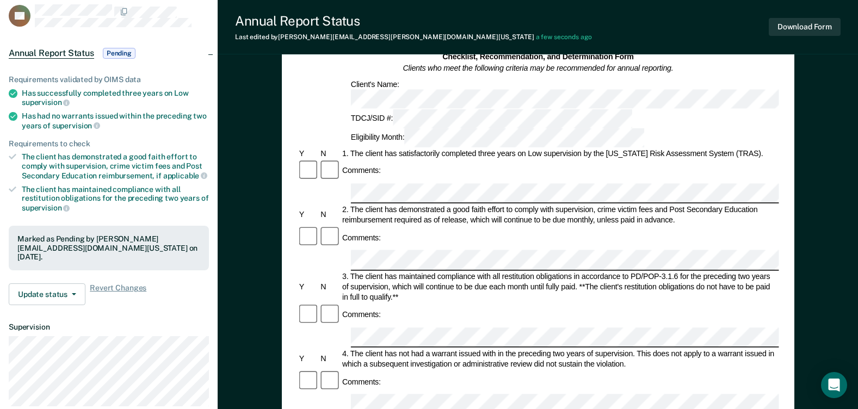
scroll to position [109, 0]
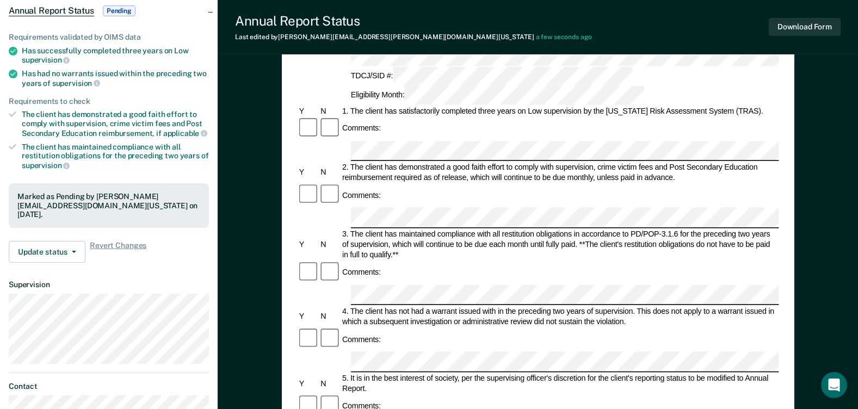
click at [332, 389] on div at bounding box center [330, 405] width 22 height 23
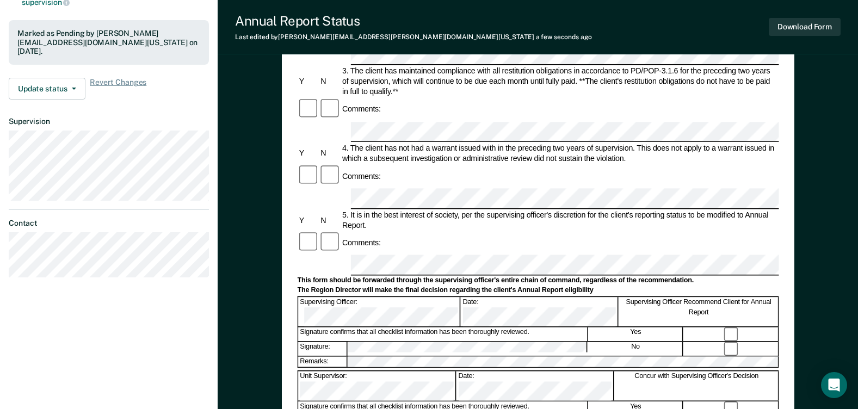
scroll to position [434, 0]
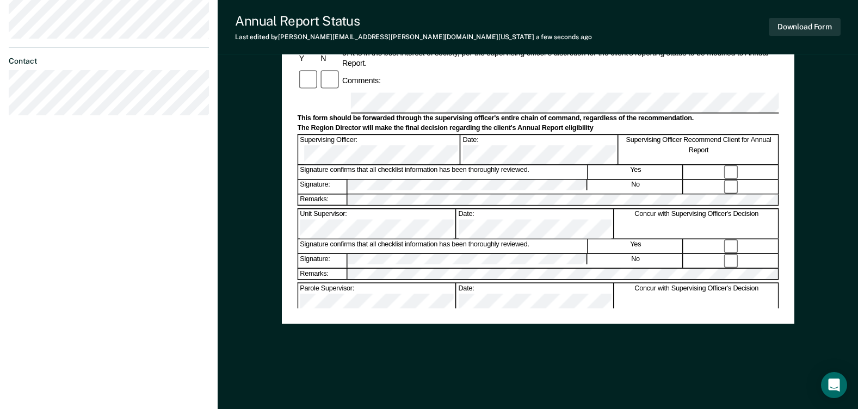
click at [786, 24] on button "Download Form" at bounding box center [805, 27] width 72 height 18
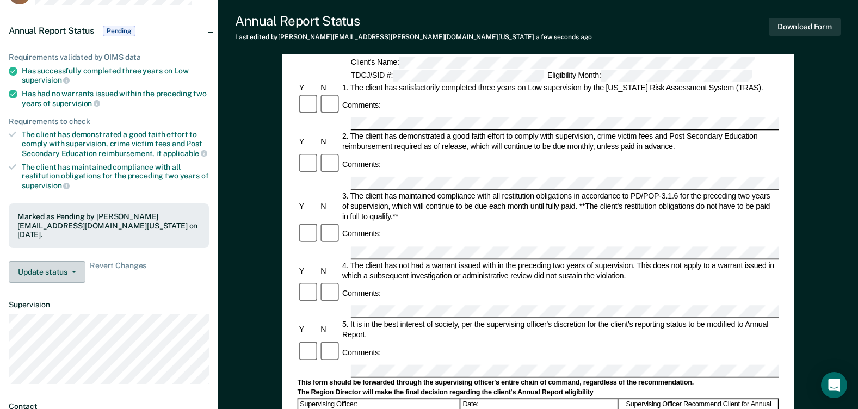
scroll to position [0, 0]
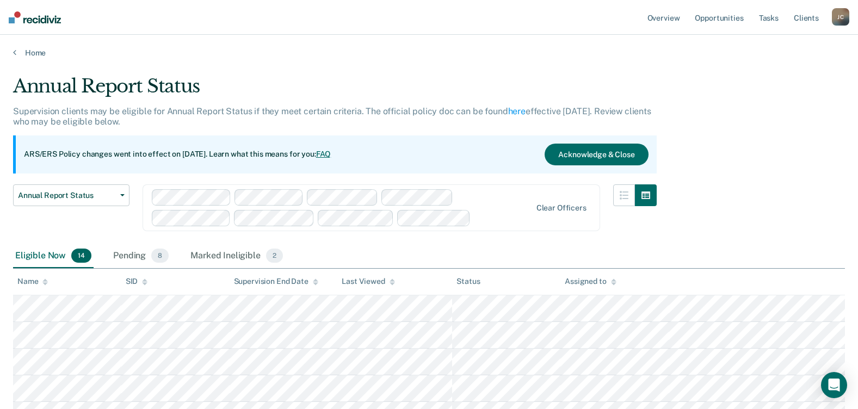
scroll to position [98, 0]
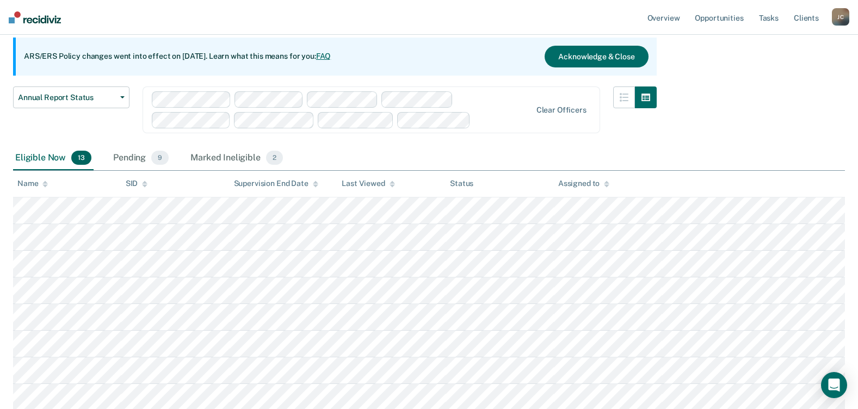
drag, startPoint x: 162, startPoint y: 153, endPoint x: 187, endPoint y: 161, distance: 26.2
click at [162, 153] on span "9" at bounding box center [159, 158] width 17 height 14
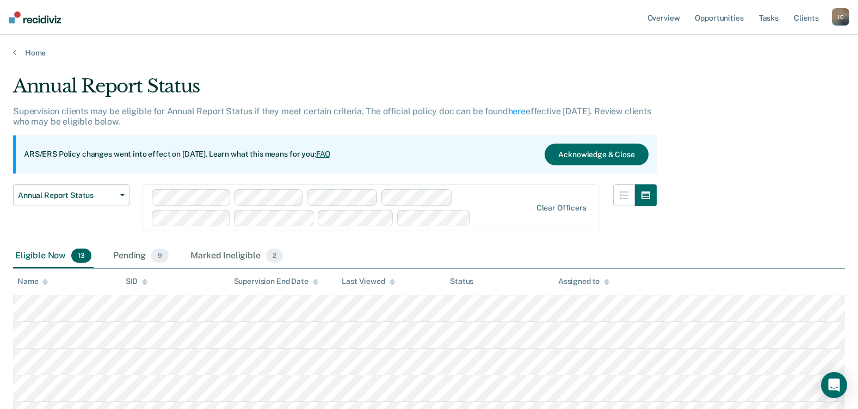
scroll to position [98, 0]
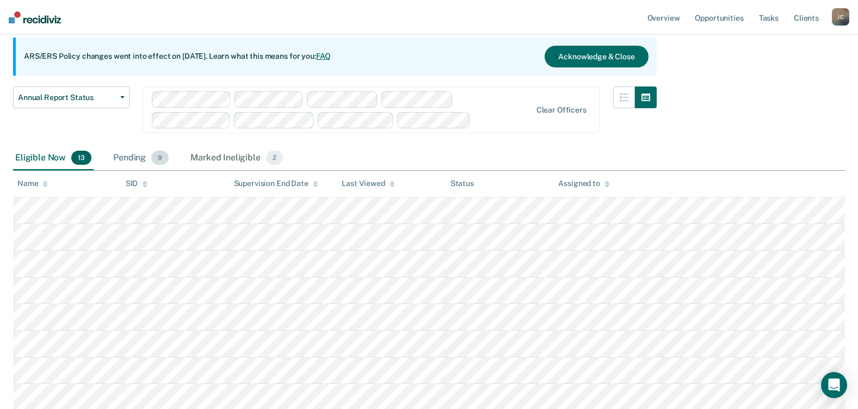
click at [160, 159] on span "9" at bounding box center [159, 158] width 17 height 14
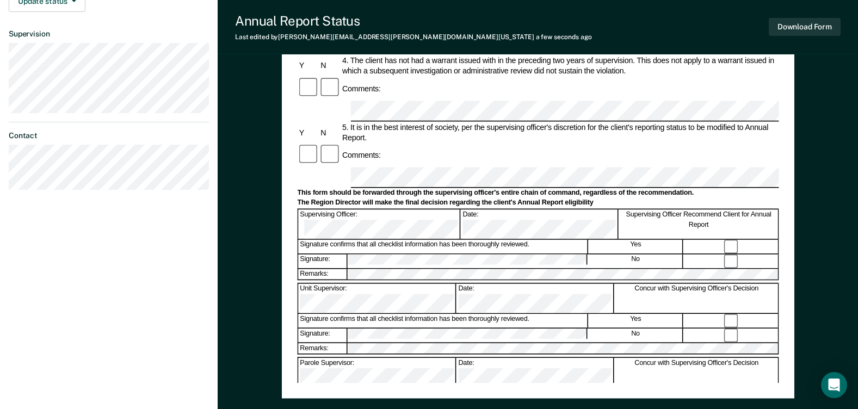
scroll to position [434, 0]
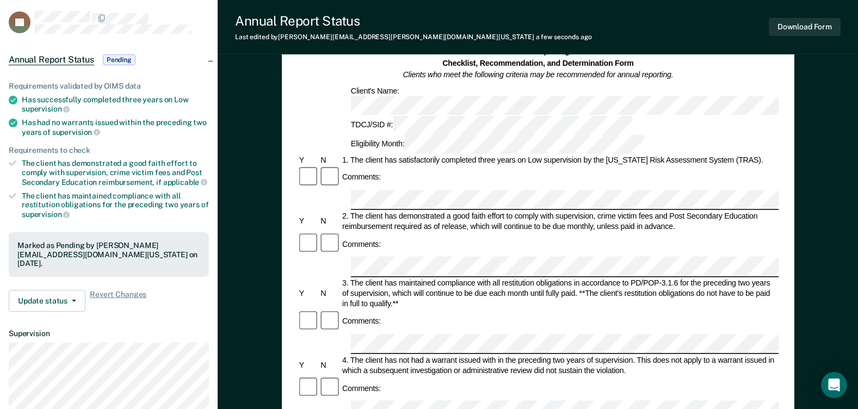
scroll to position [0, 0]
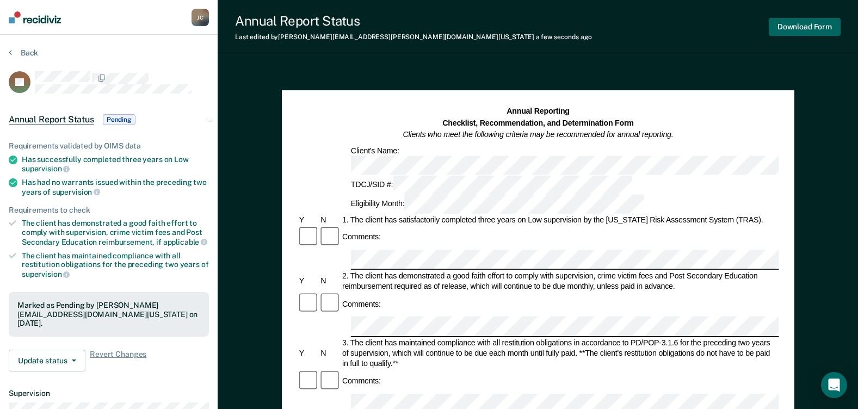
click at [802, 27] on button "Download Form" at bounding box center [805, 27] width 72 height 18
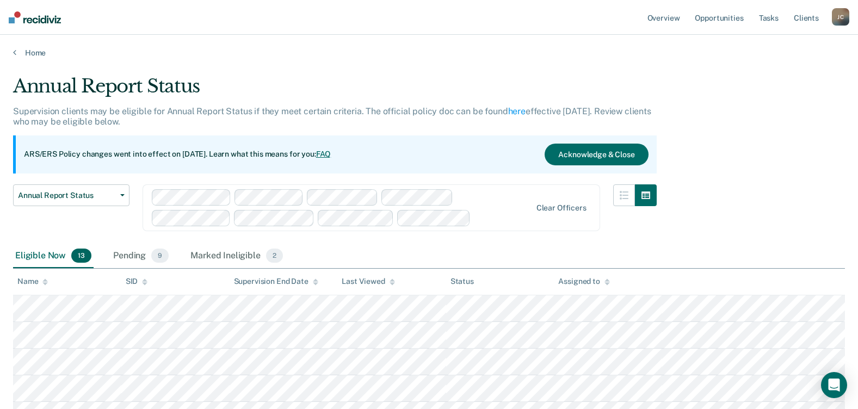
scroll to position [98, 0]
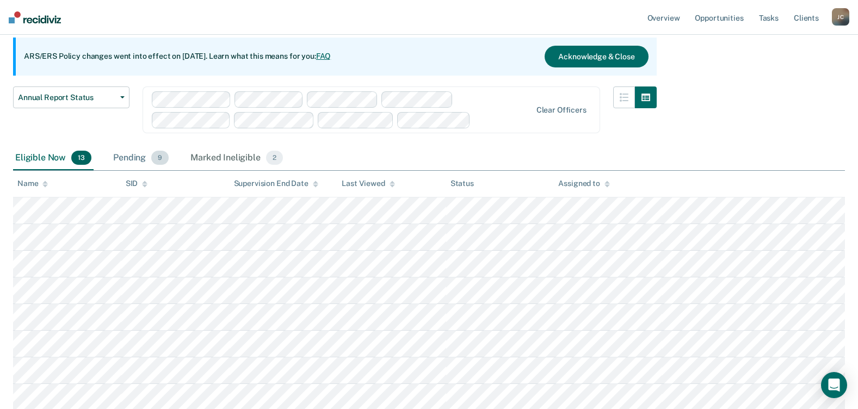
click at [158, 154] on span "9" at bounding box center [159, 158] width 17 height 14
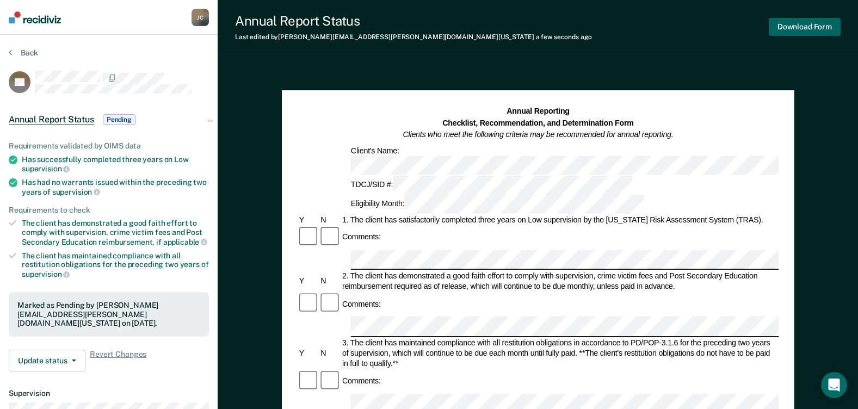
click at [793, 29] on button "Download Form" at bounding box center [805, 27] width 72 height 18
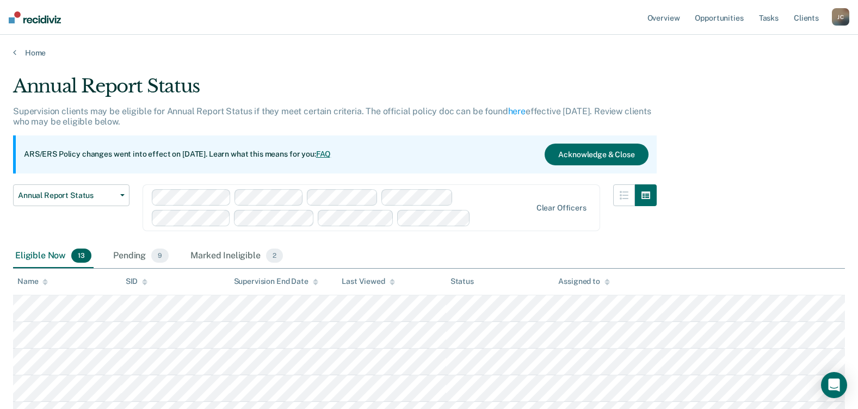
scroll to position [98, 0]
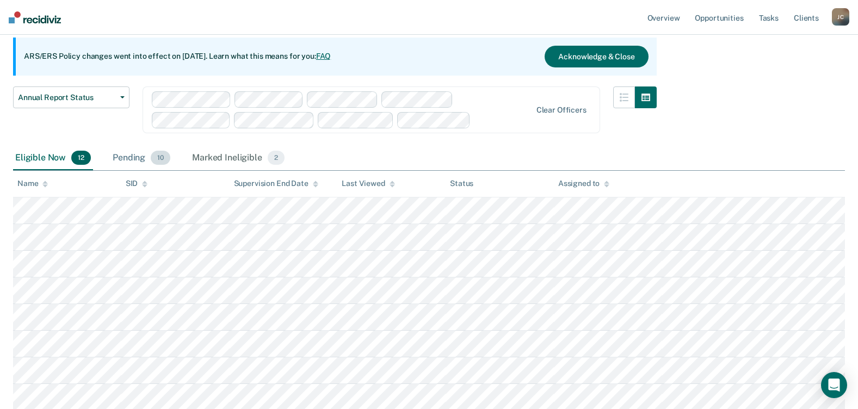
click at [162, 154] on span "10" at bounding box center [161, 158] width 20 height 14
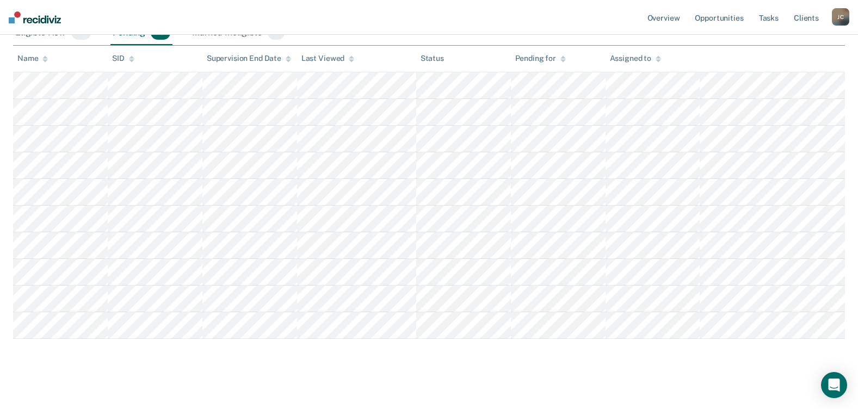
scroll to position [231, 0]
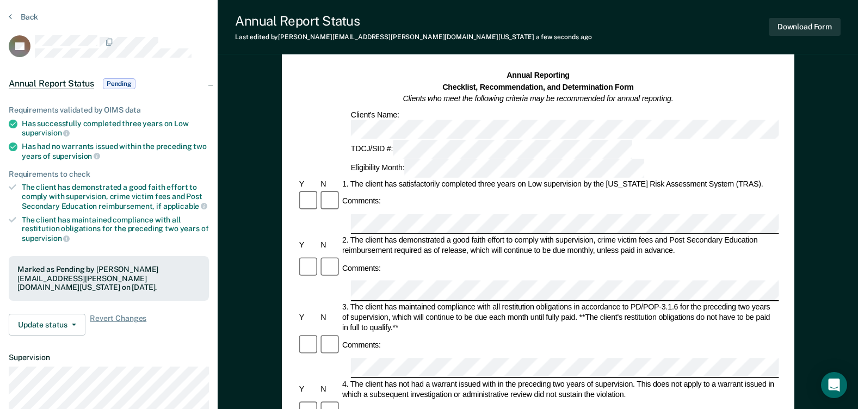
scroll to position [54, 0]
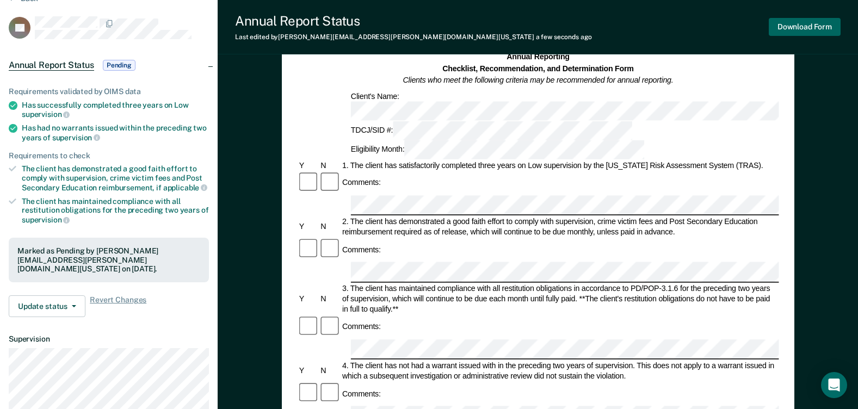
click at [785, 28] on button "Download Form" at bounding box center [805, 27] width 72 height 18
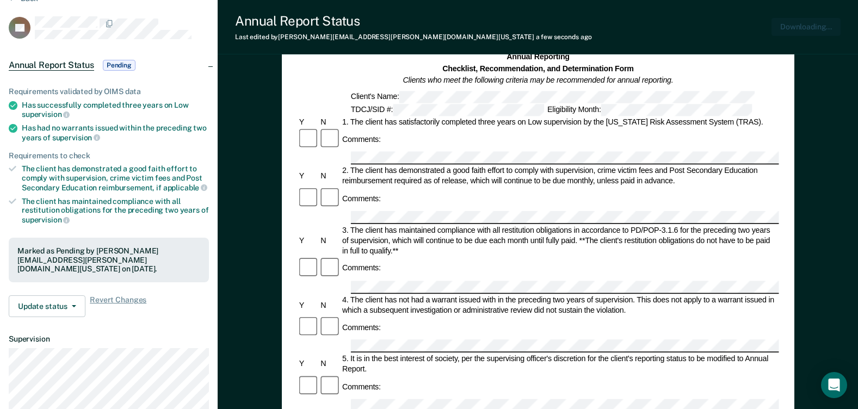
scroll to position [0, 0]
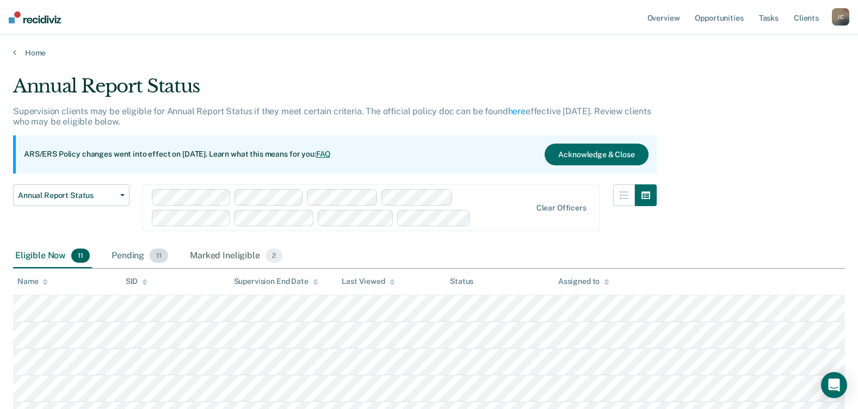
click at [164, 254] on span "11" at bounding box center [159, 256] width 18 height 14
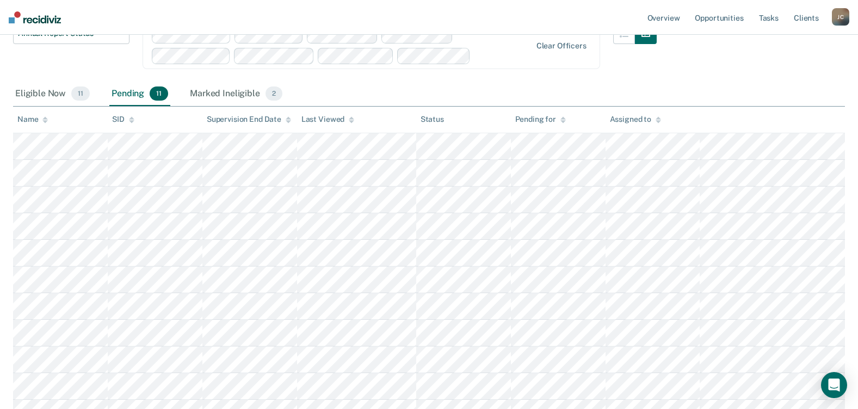
scroll to position [258, 0]
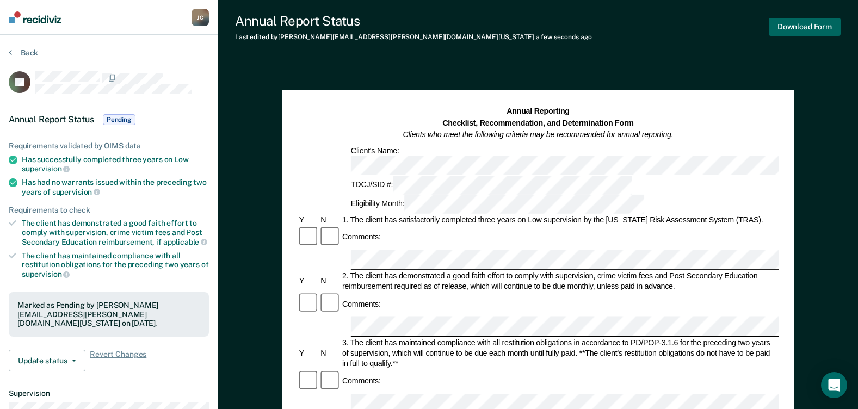
click at [793, 30] on button "Download Form" at bounding box center [805, 27] width 72 height 18
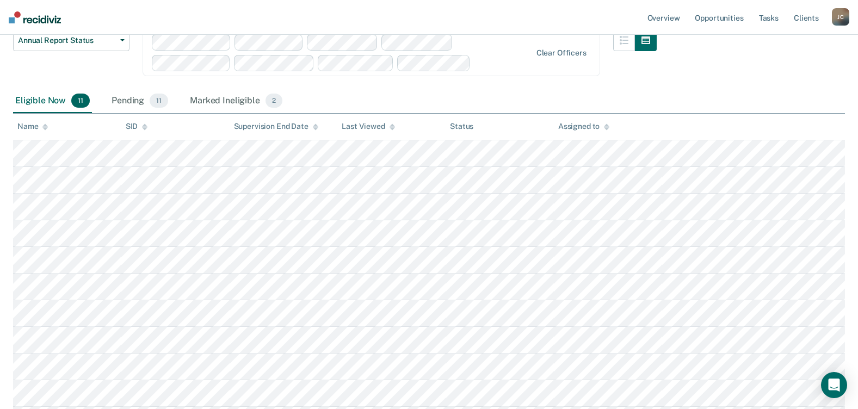
scroll to position [40, 0]
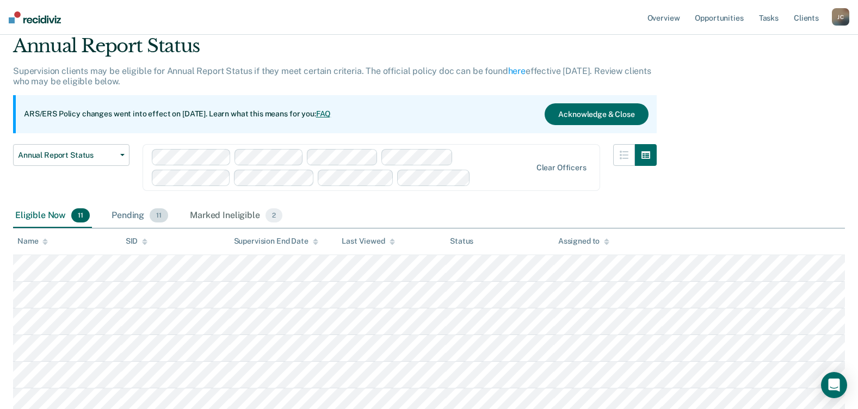
click at [158, 219] on span "11" at bounding box center [159, 215] width 18 height 14
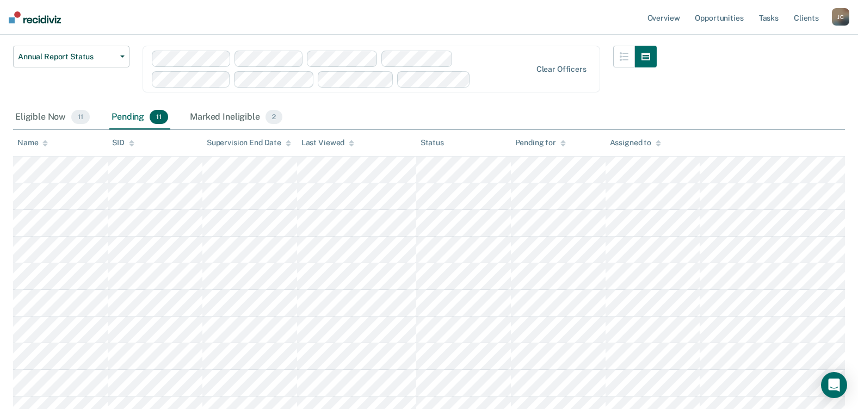
scroll to position [258, 0]
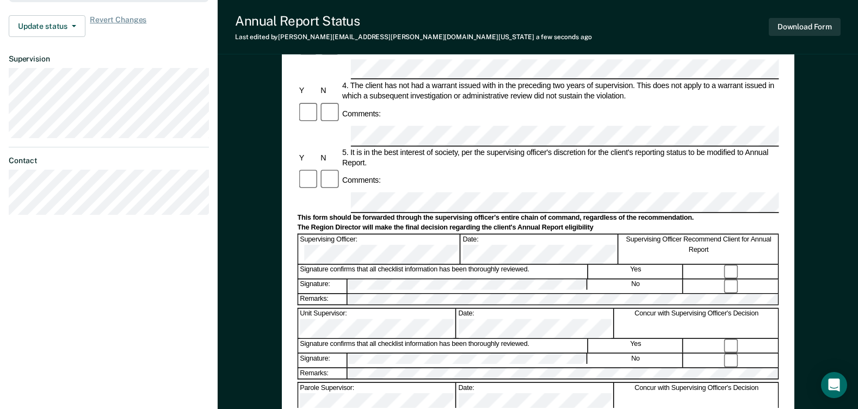
scroll to position [381, 0]
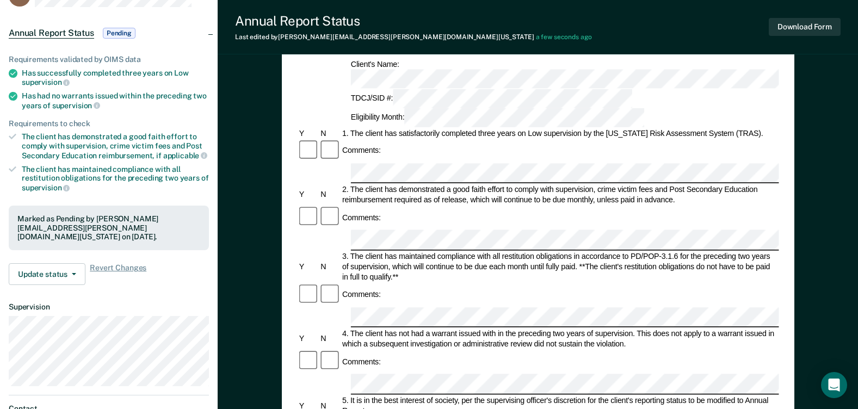
scroll to position [0, 0]
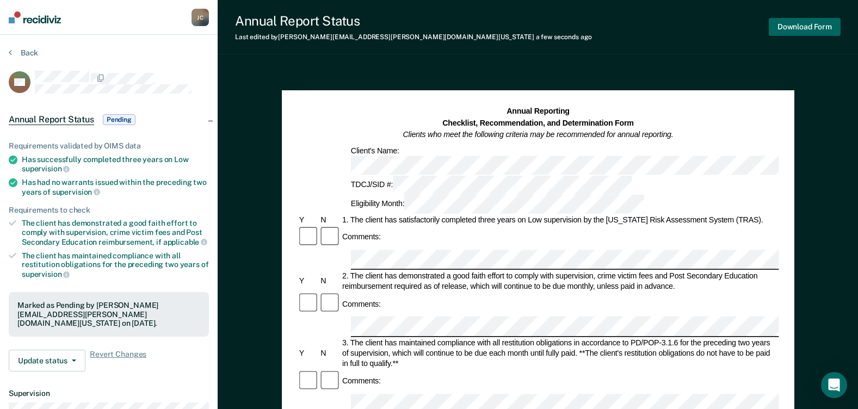
click at [799, 33] on button "Download Form" at bounding box center [805, 27] width 72 height 18
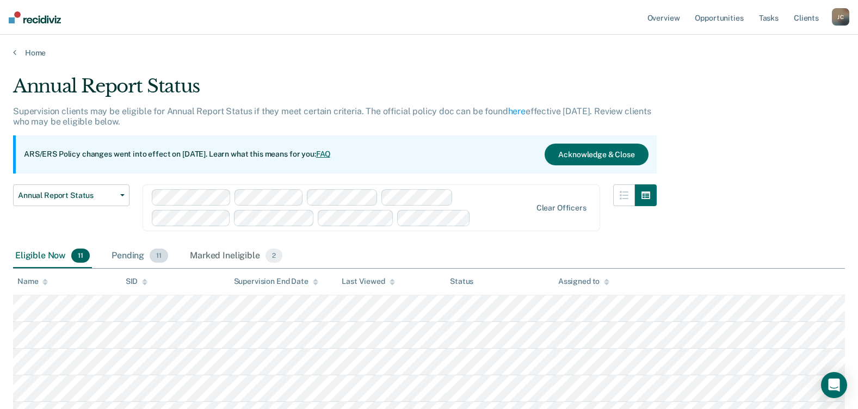
click at [166, 263] on div "Pending 11" at bounding box center [139, 256] width 61 height 24
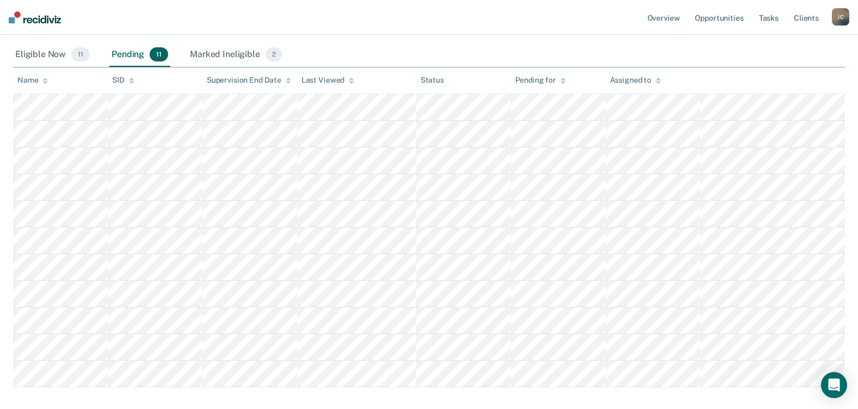
scroll to position [258, 0]
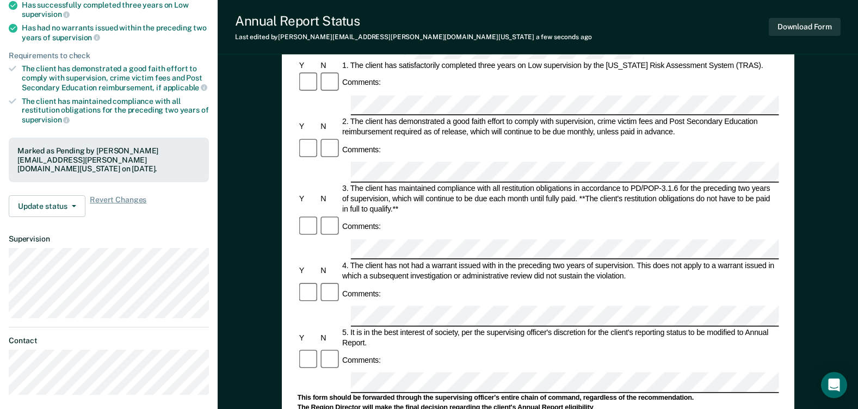
scroll to position [108, 0]
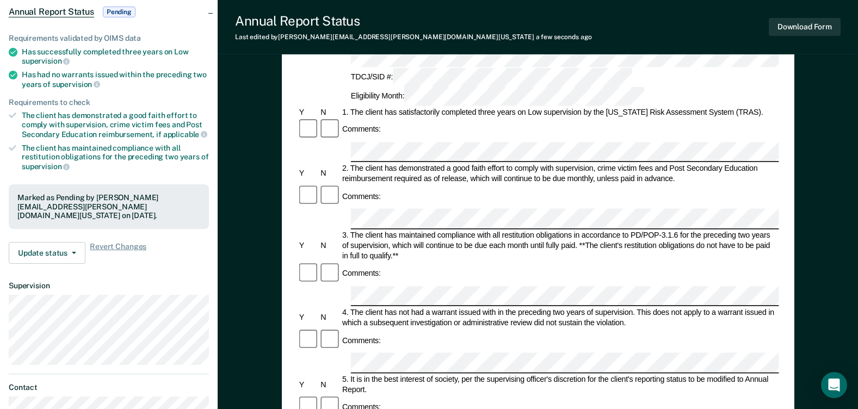
click at [820, 293] on div "Annual Reporting Checklist, Recommendation, and Determination Form Clients who …" at bounding box center [538, 348] width 640 height 776
click at [780, 30] on button "Download Form" at bounding box center [805, 27] width 72 height 18
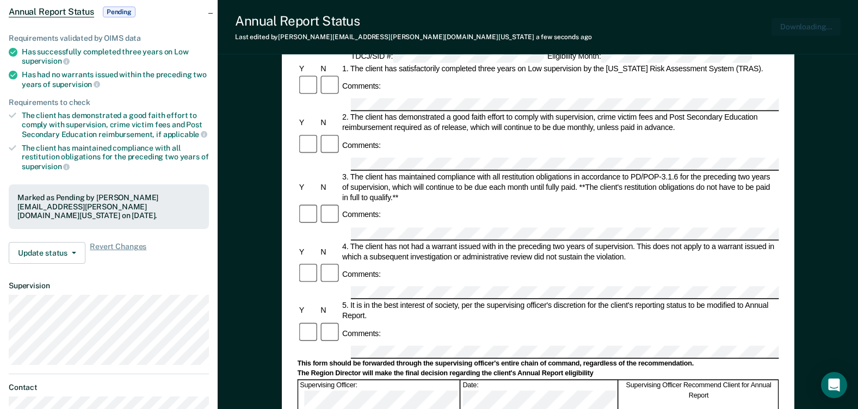
scroll to position [0, 0]
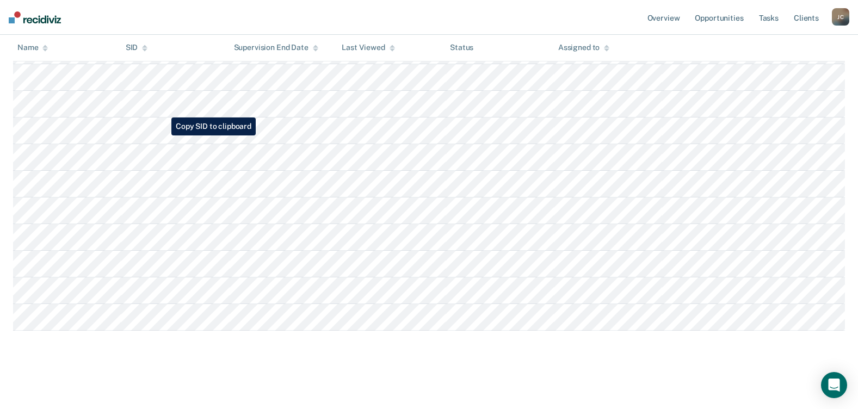
scroll to position [149, 0]
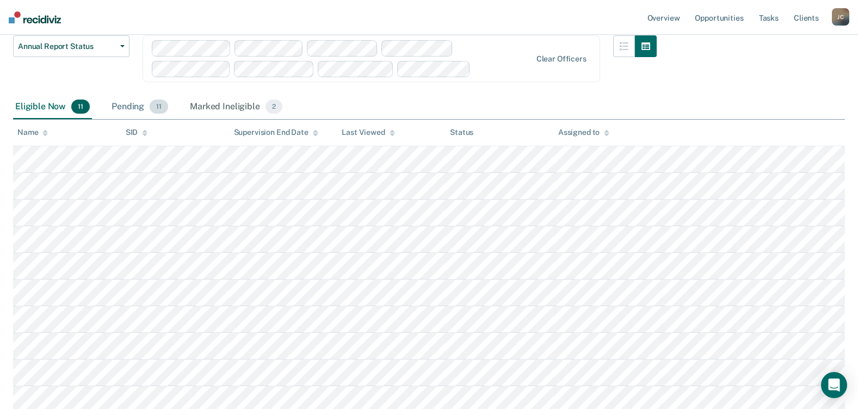
click at [161, 106] on span "11" at bounding box center [159, 107] width 18 height 14
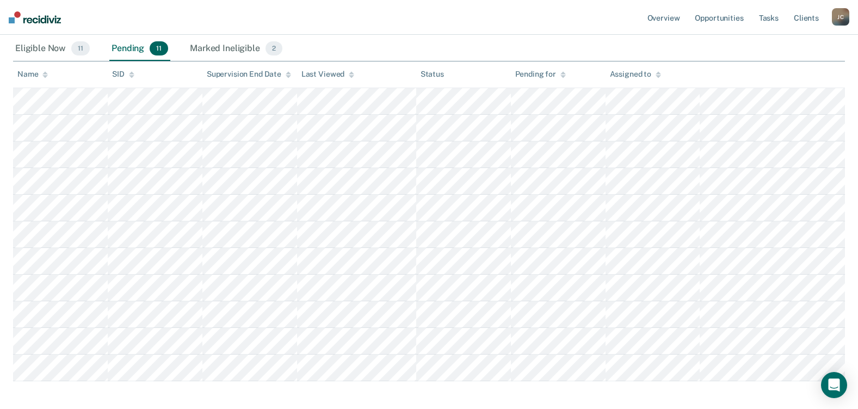
scroll to position [258, 0]
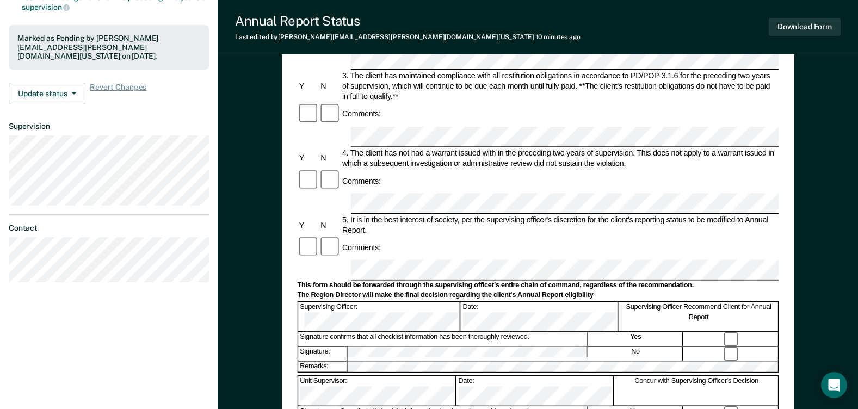
scroll to position [272, 0]
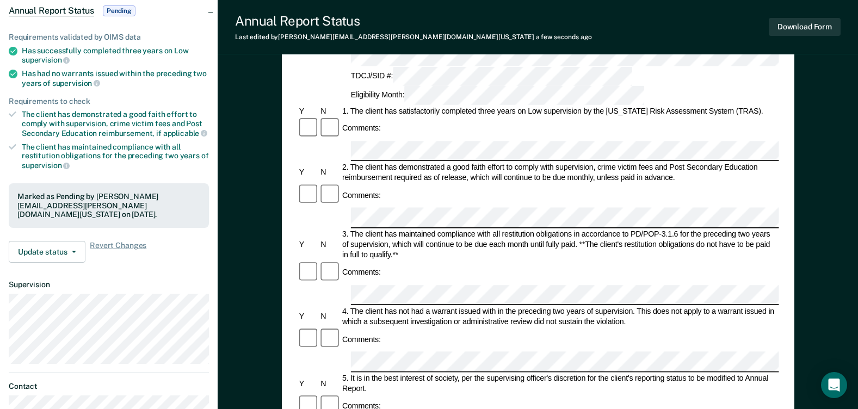
scroll to position [0, 0]
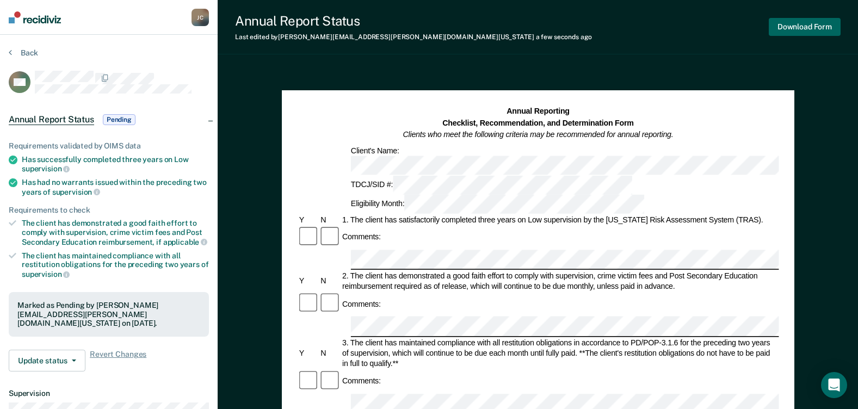
click at [795, 31] on button "Download Form" at bounding box center [805, 27] width 72 height 18
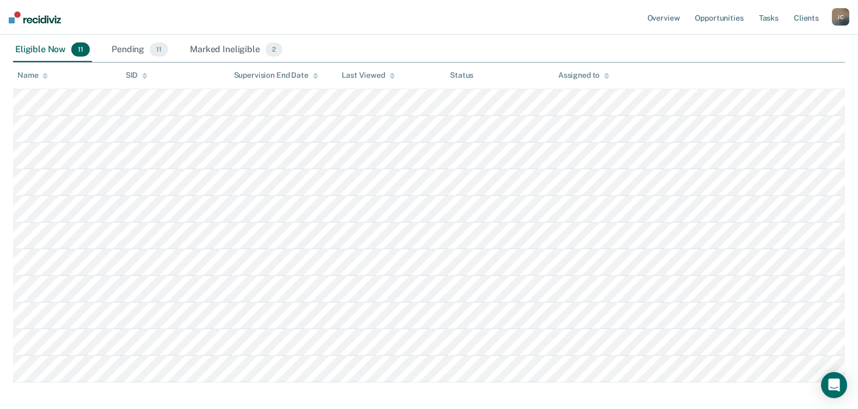
scroll to position [149, 0]
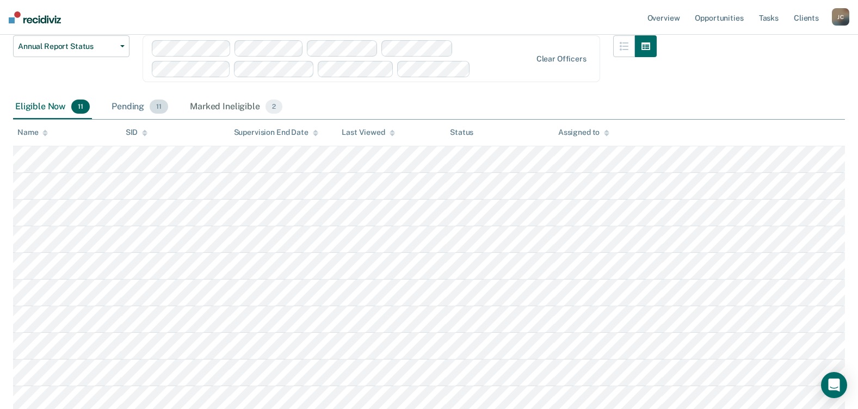
click at [162, 109] on span "11" at bounding box center [159, 107] width 18 height 14
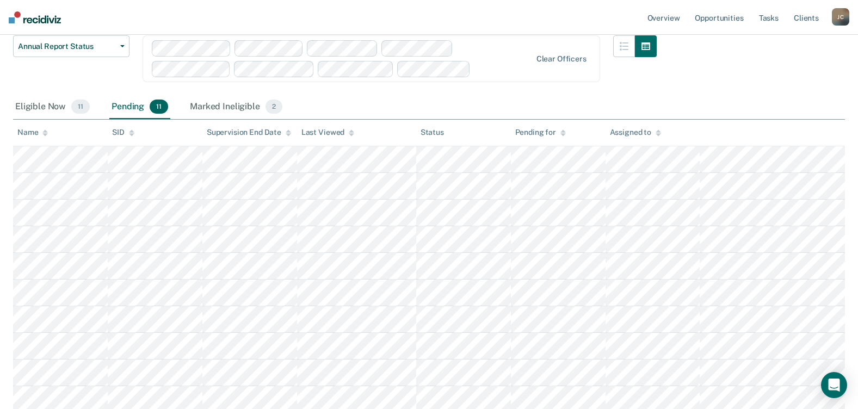
scroll to position [258, 0]
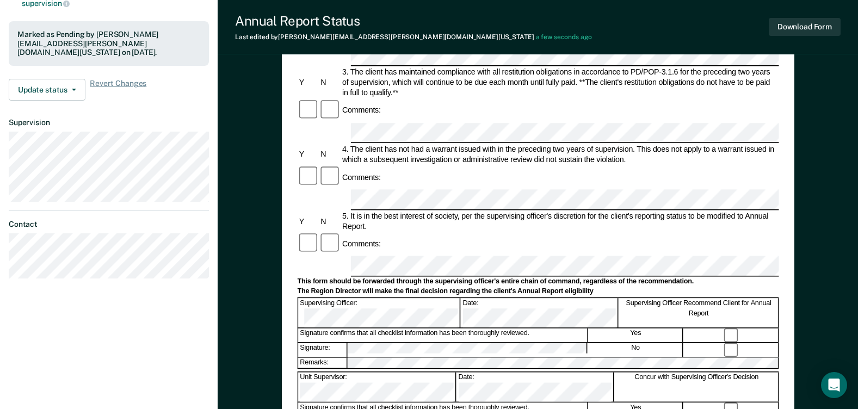
scroll to position [162, 0]
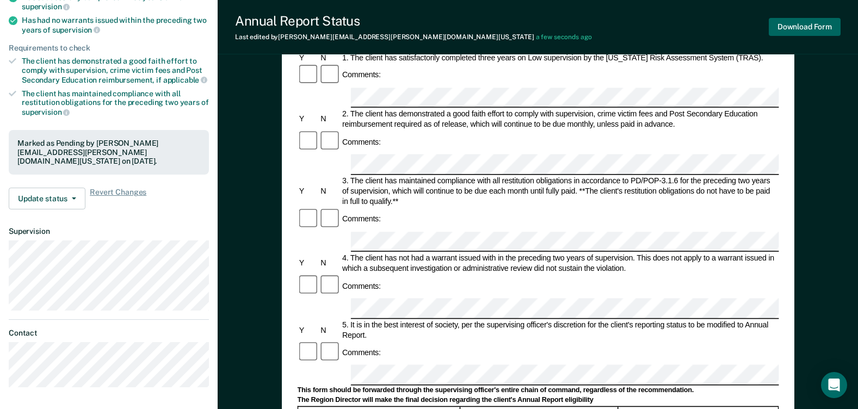
click at [811, 27] on button "Download Form" at bounding box center [805, 27] width 72 height 18
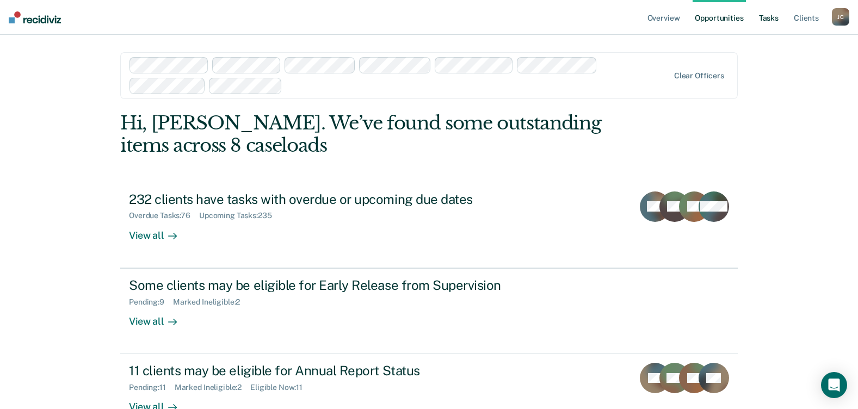
click at [771, 18] on link "Tasks" at bounding box center [769, 17] width 24 height 35
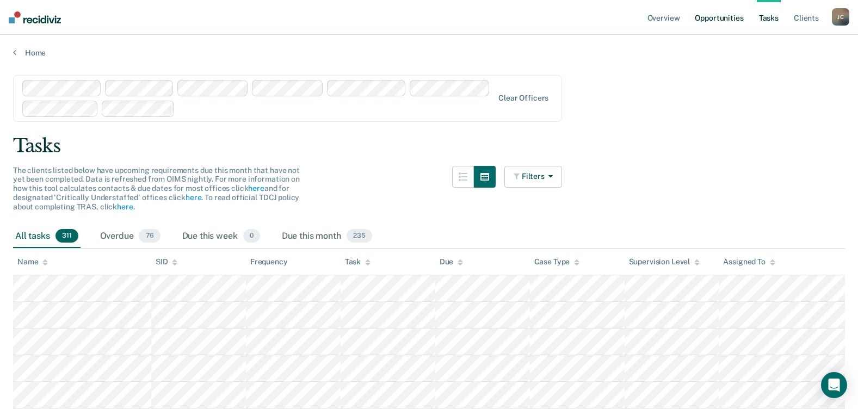
click at [730, 18] on link "Opportunities" at bounding box center [718, 17] width 53 height 35
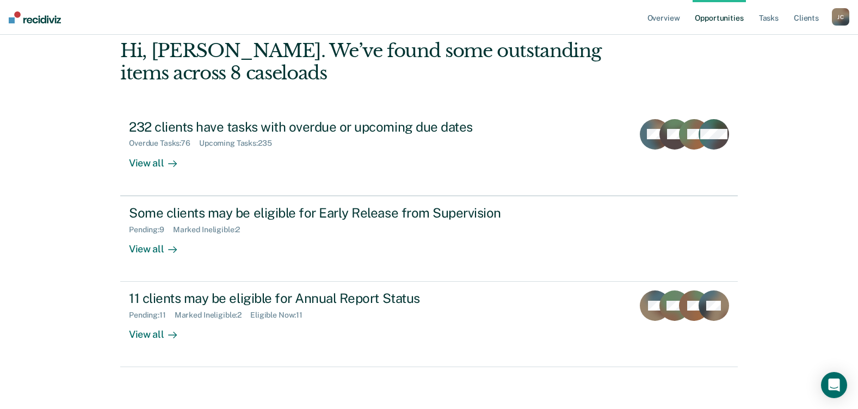
scroll to position [74, 0]
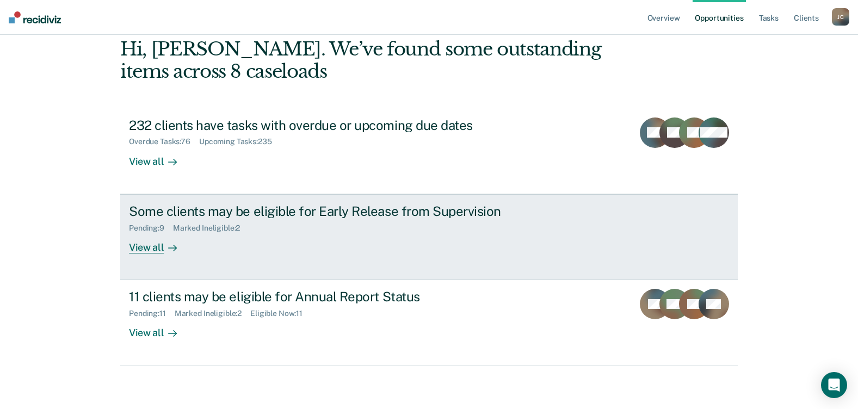
click at [146, 250] on div "View all" at bounding box center [159, 242] width 61 height 21
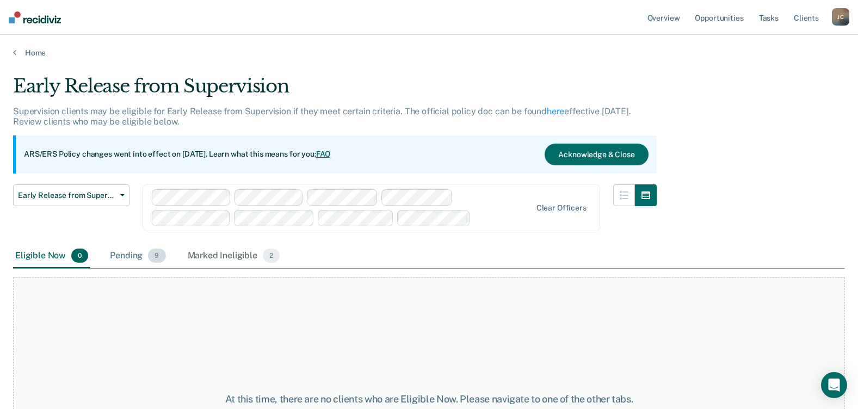
click at [153, 256] on span "9" at bounding box center [156, 256] width 17 height 14
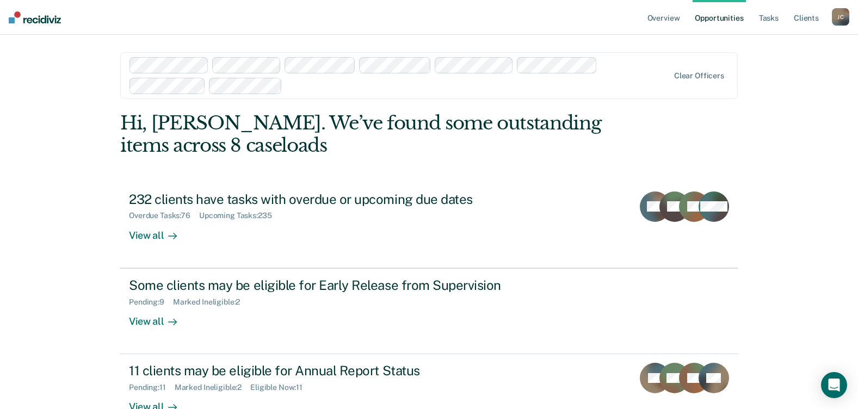
scroll to position [74, 0]
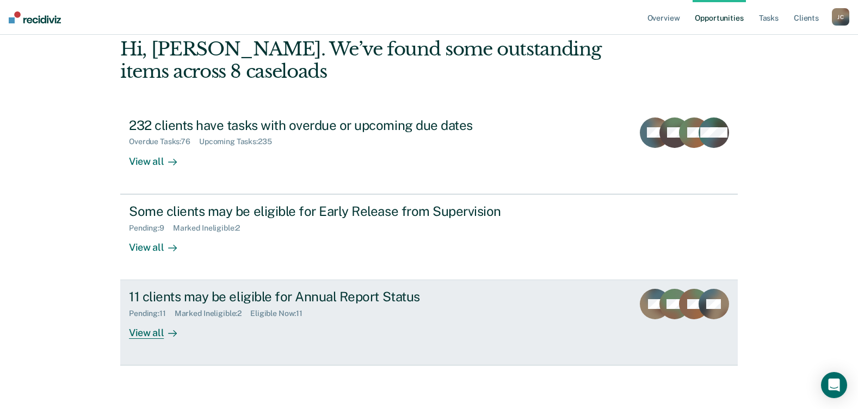
click at [149, 332] on div "View all" at bounding box center [159, 328] width 61 height 21
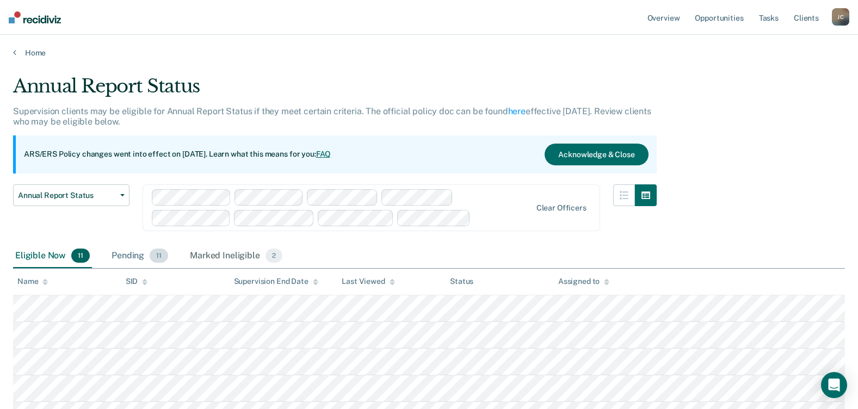
click at [160, 262] on span "11" at bounding box center [159, 256] width 18 height 14
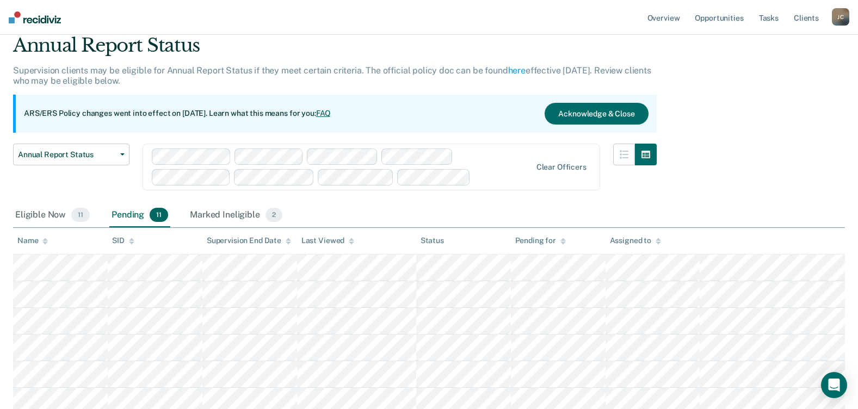
scroll to position [40, 0]
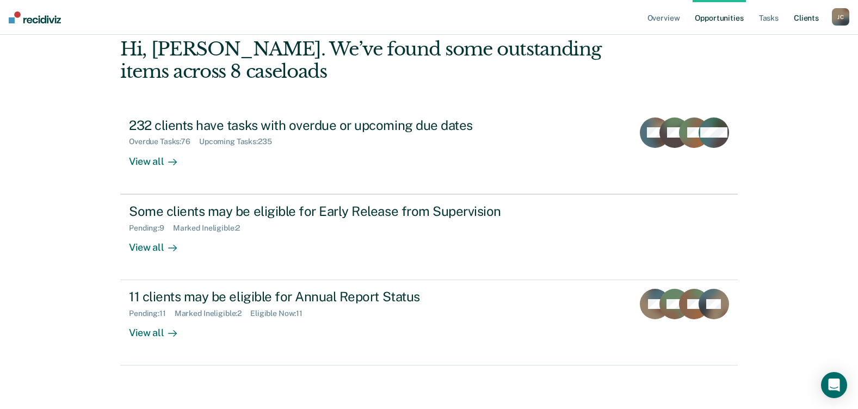
click at [806, 17] on link "Client s" at bounding box center [805, 17] width 29 height 35
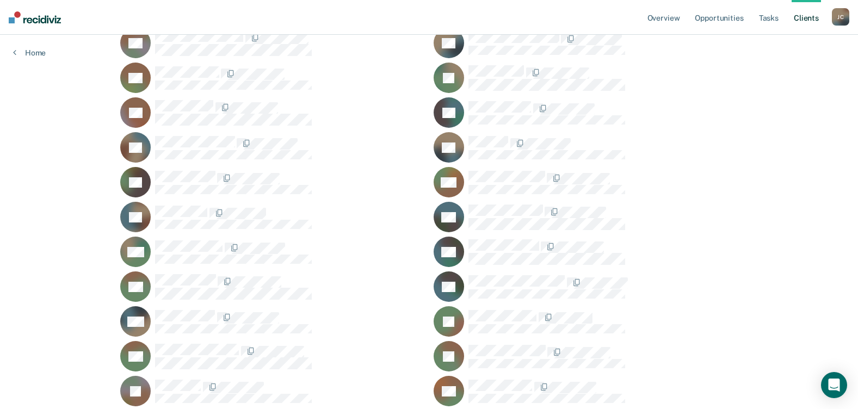
scroll to position [1034, 0]
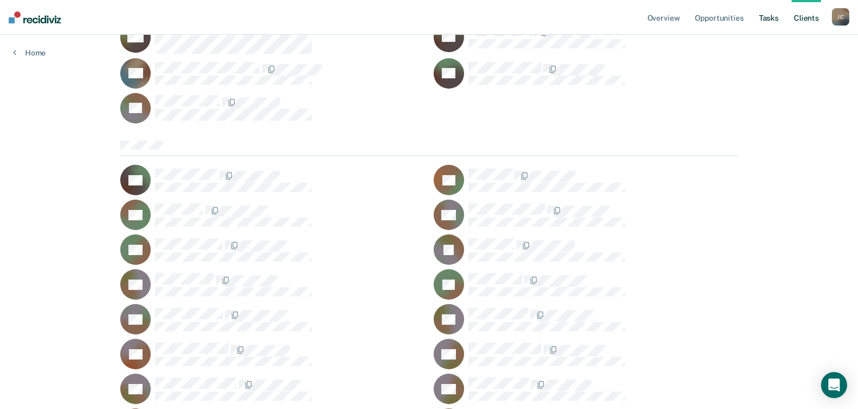
click at [772, 23] on link "Tasks" at bounding box center [769, 17] width 24 height 35
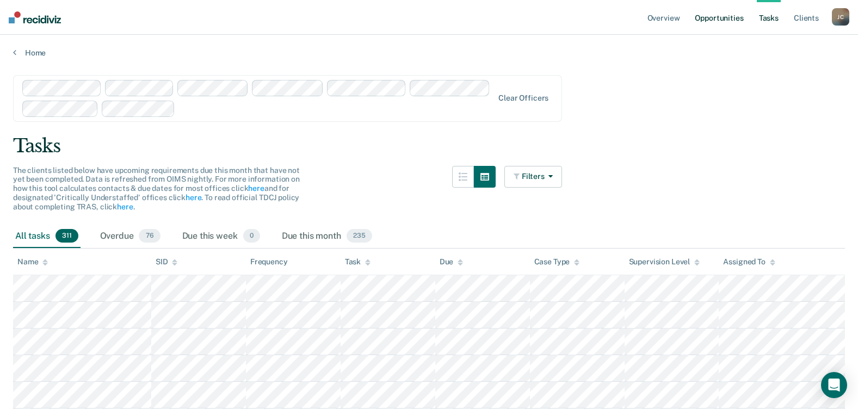
click at [711, 20] on link "Opportunities" at bounding box center [718, 17] width 53 height 35
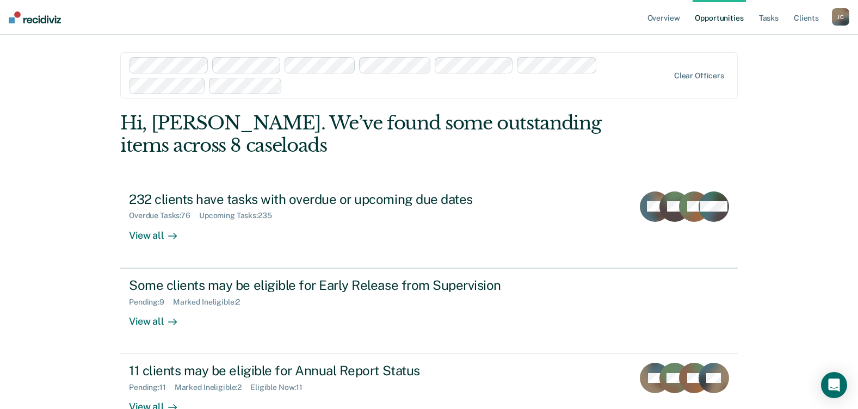
scroll to position [54, 0]
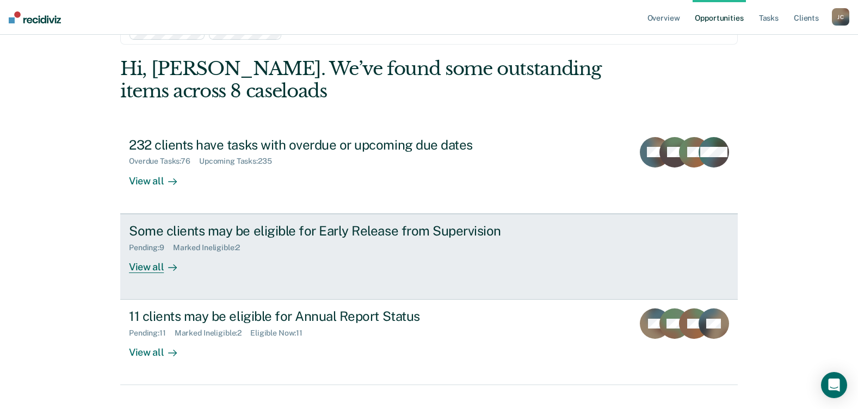
click at [140, 262] on div "View all" at bounding box center [159, 262] width 61 height 21
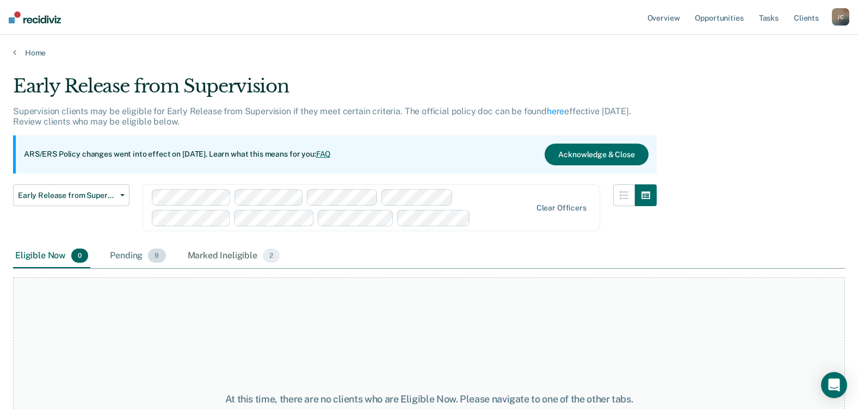
click at [151, 259] on span "9" at bounding box center [156, 256] width 17 height 14
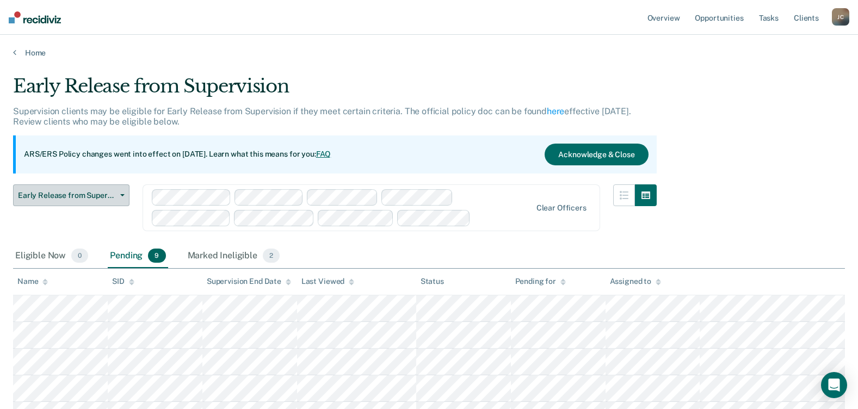
click at [120, 197] on button "Early Release from Supervision" at bounding box center [71, 195] width 116 height 22
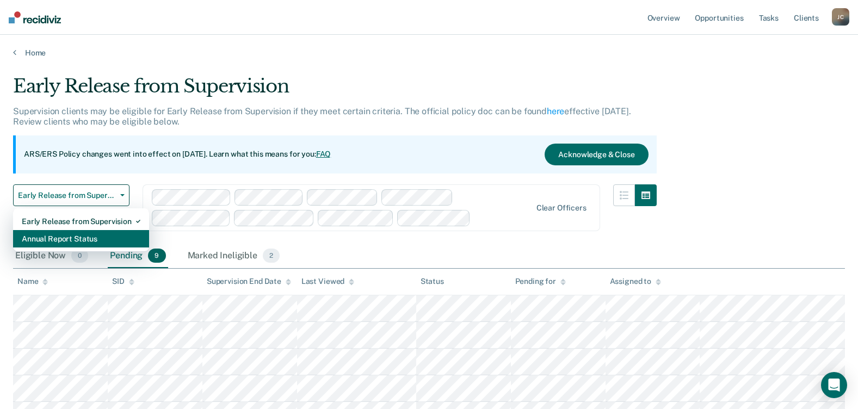
click at [94, 240] on div "Annual Report Status" at bounding box center [81, 238] width 119 height 17
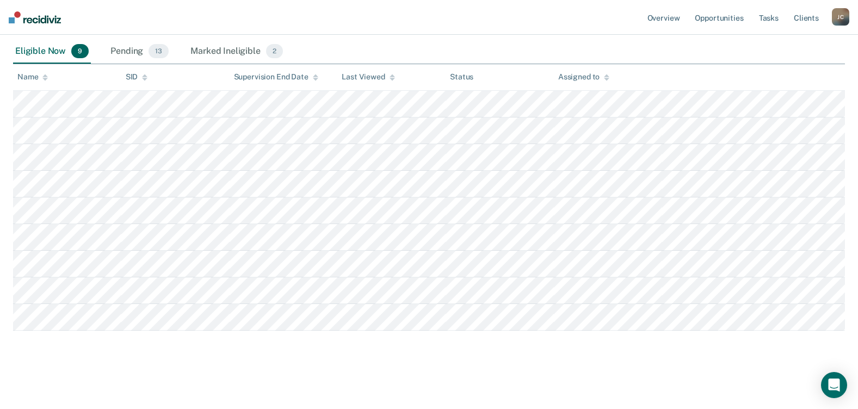
scroll to position [205, 0]
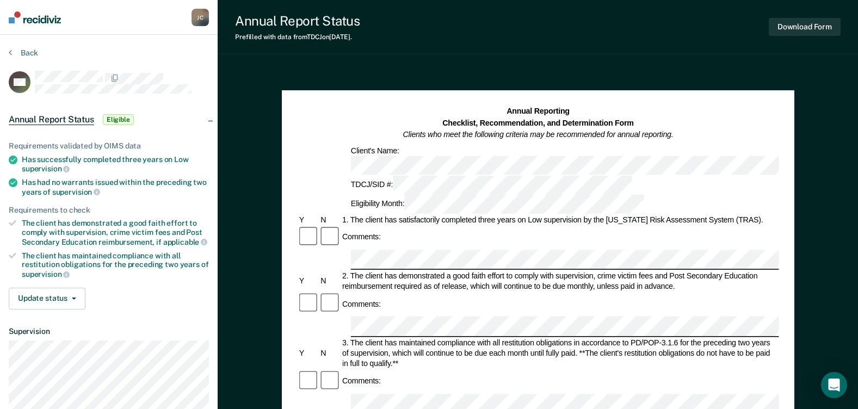
click at [353, 46] on div "Annual Report Status Prefilled with data from TDCJ on 09-11-2025 . Download Form" at bounding box center [538, 27] width 640 height 54
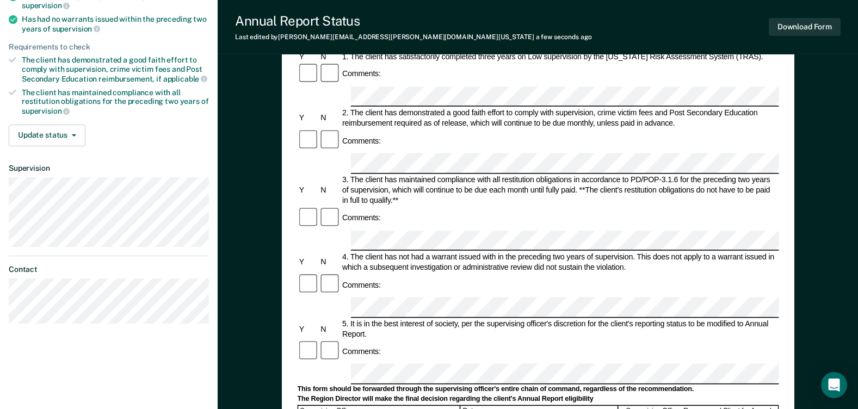
scroll to position [272, 0]
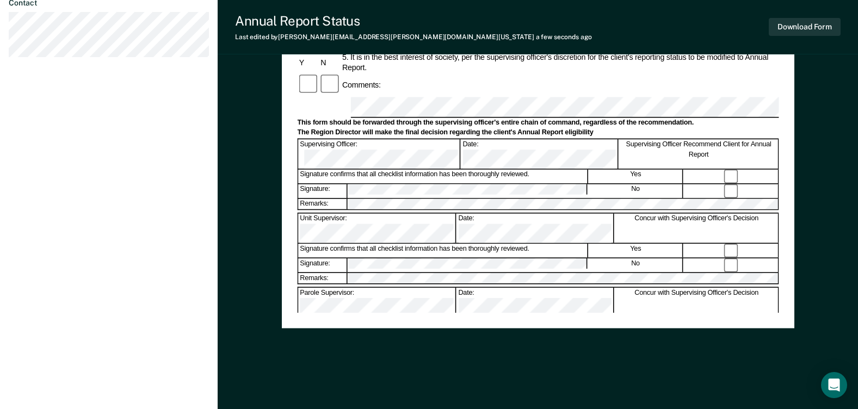
scroll to position [434, 0]
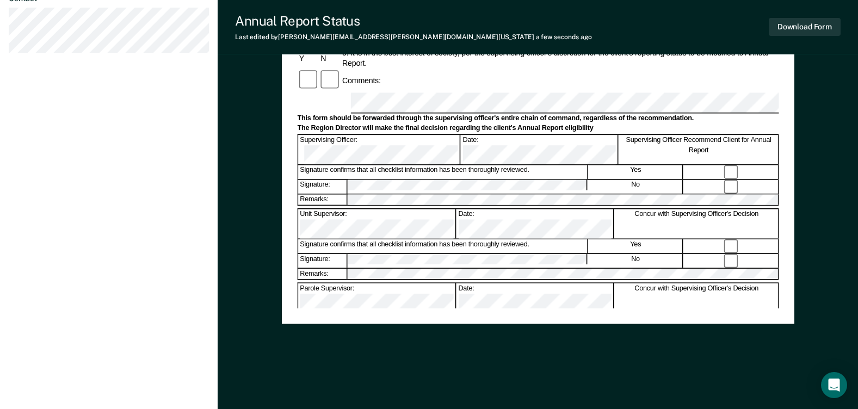
click at [786, 25] on button "Download Form" at bounding box center [805, 27] width 72 height 18
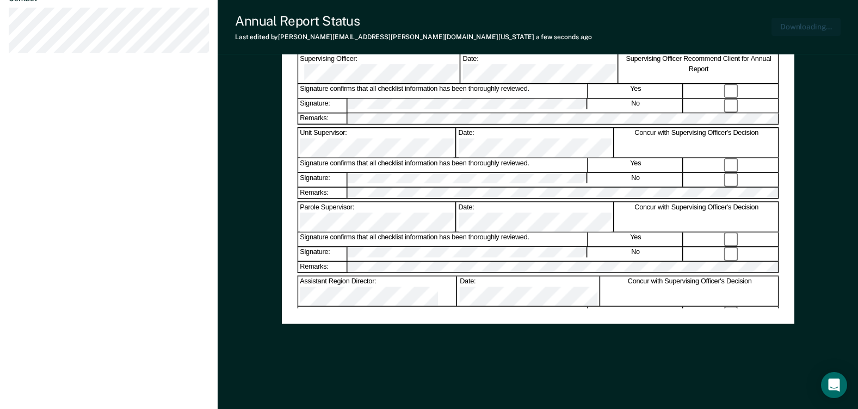
scroll to position [0, 0]
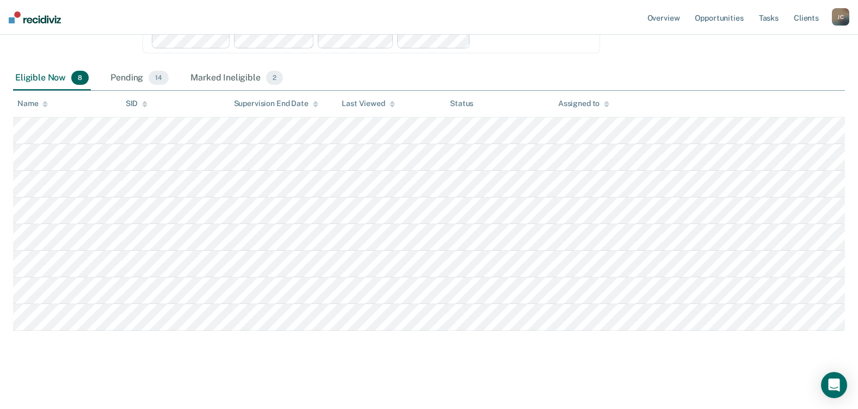
scroll to position [178, 0]
click at [151, 83] on span "14" at bounding box center [159, 78] width 20 height 14
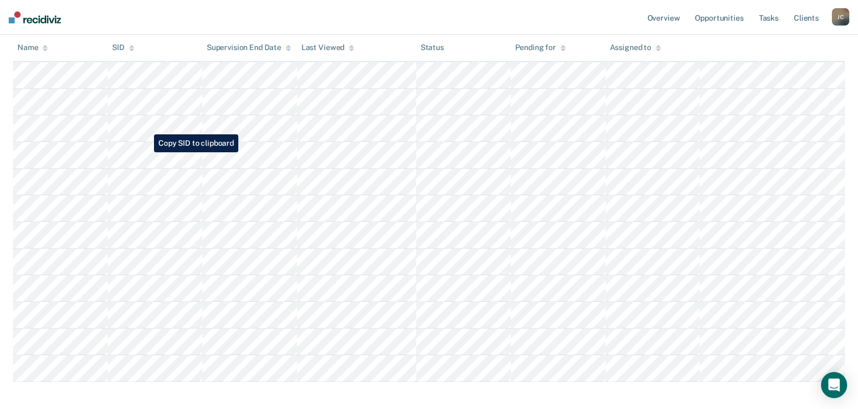
scroll to position [338, 0]
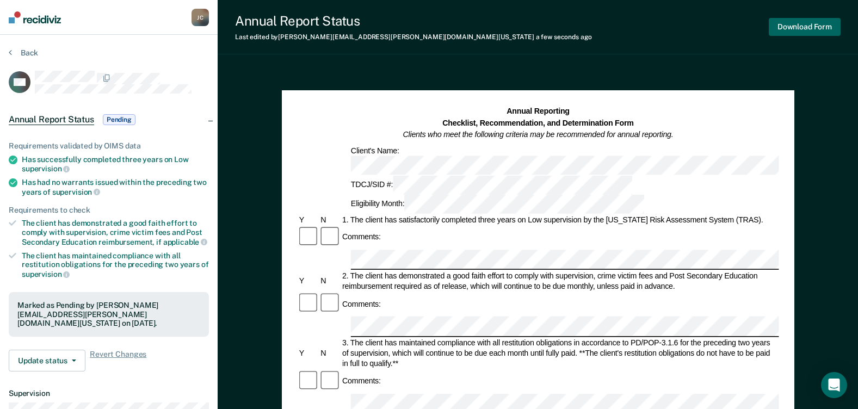
click at [797, 23] on button "Download Form" at bounding box center [805, 27] width 72 height 18
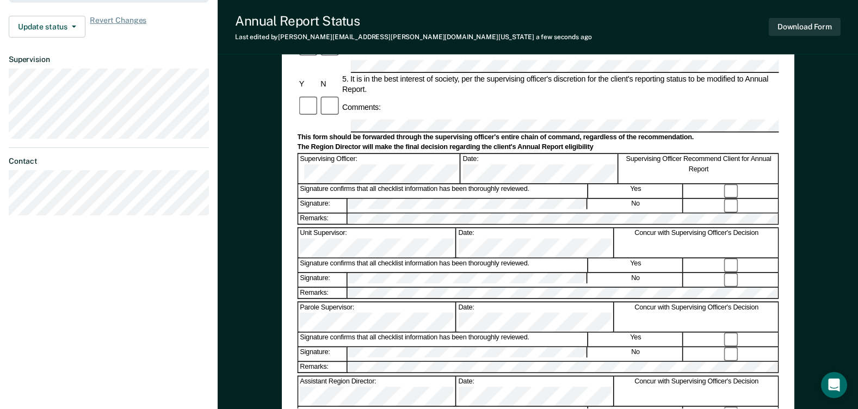
scroll to position [325, 0]
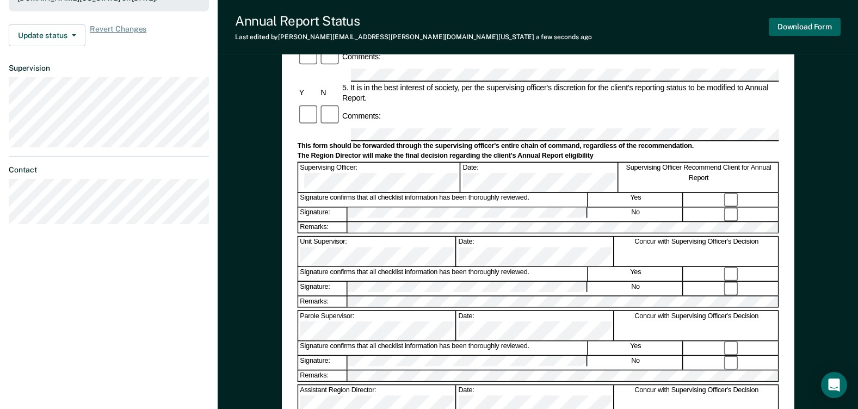
click at [807, 29] on button "Download Form" at bounding box center [805, 27] width 72 height 18
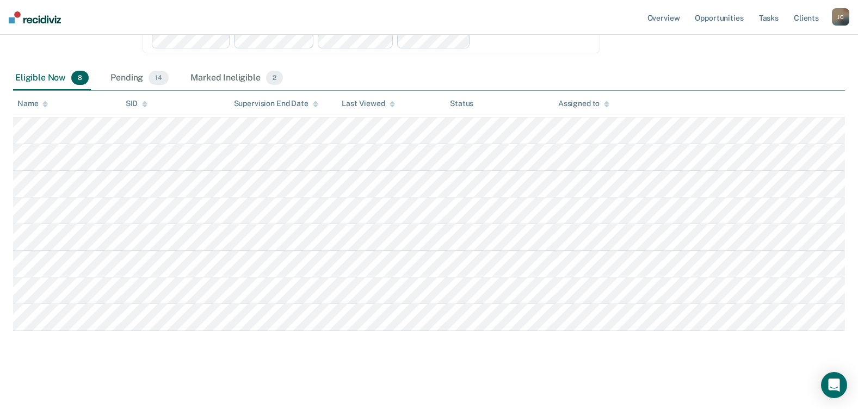
scroll to position [178, 0]
click at [156, 75] on span "14" at bounding box center [159, 78] width 20 height 14
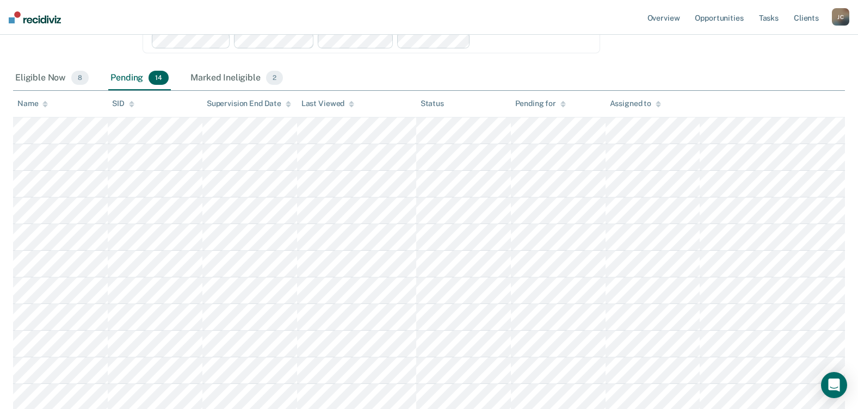
scroll to position [338, 0]
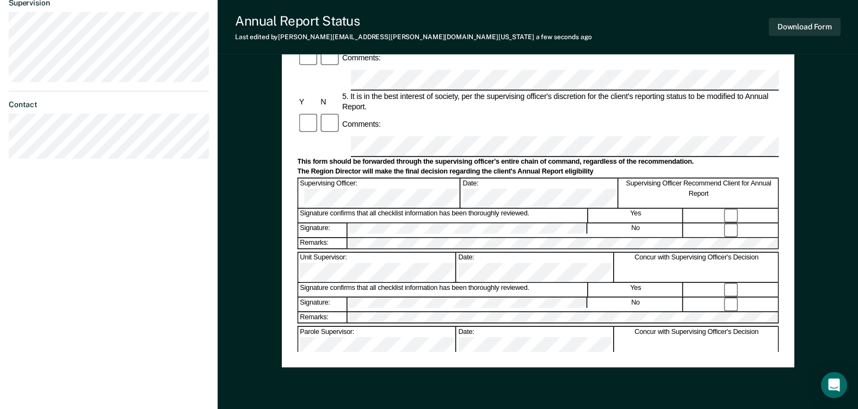
scroll to position [434, 0]
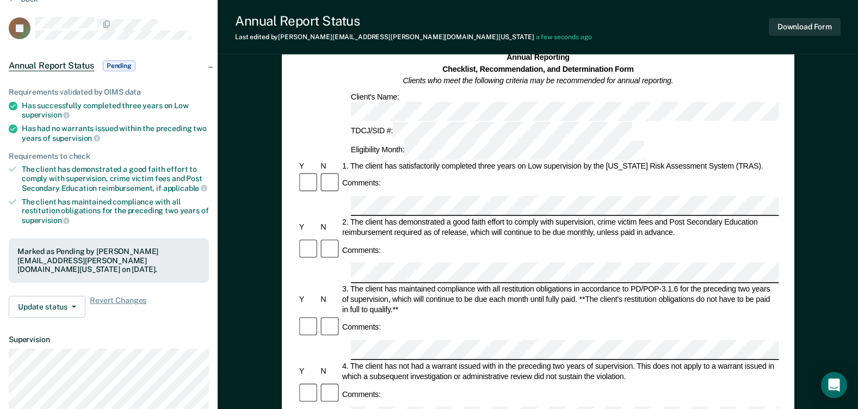
scroll to position [0, 0]
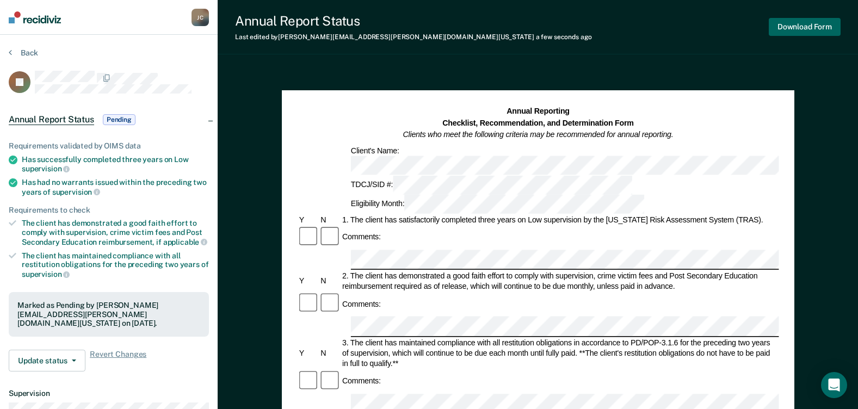
click at [786, 32] on button "Download Form" at bounding box center [805, 27] width 72 height 18
